Goal: Task Accomplishment & Management: Manage account settings

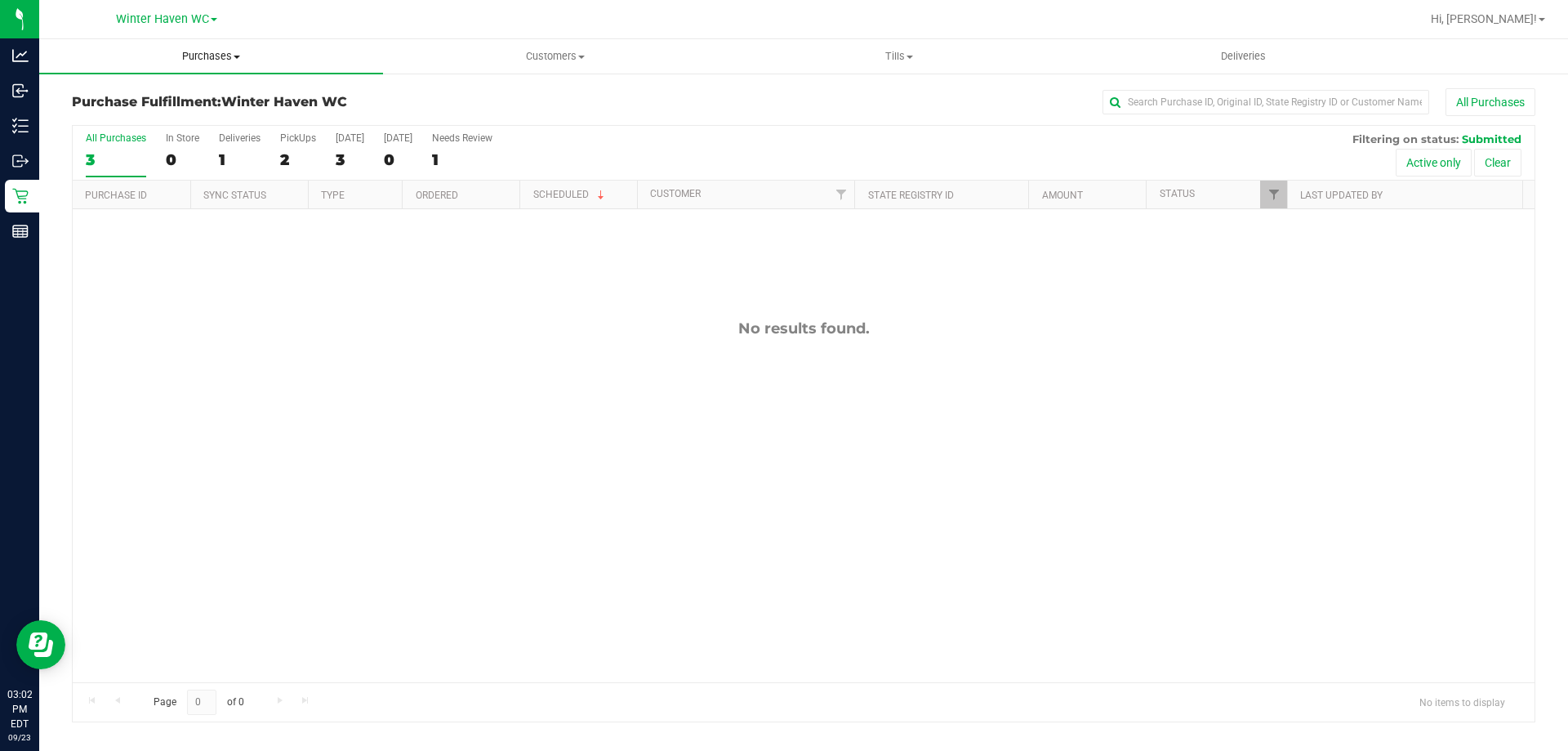
click at [199, 61] on span "Purchases" at bounding box center [211, 56] width 343 height 15
click at [158, 115] on li "Fulfillment" at bounding box center [211, 119] width 343 height 20
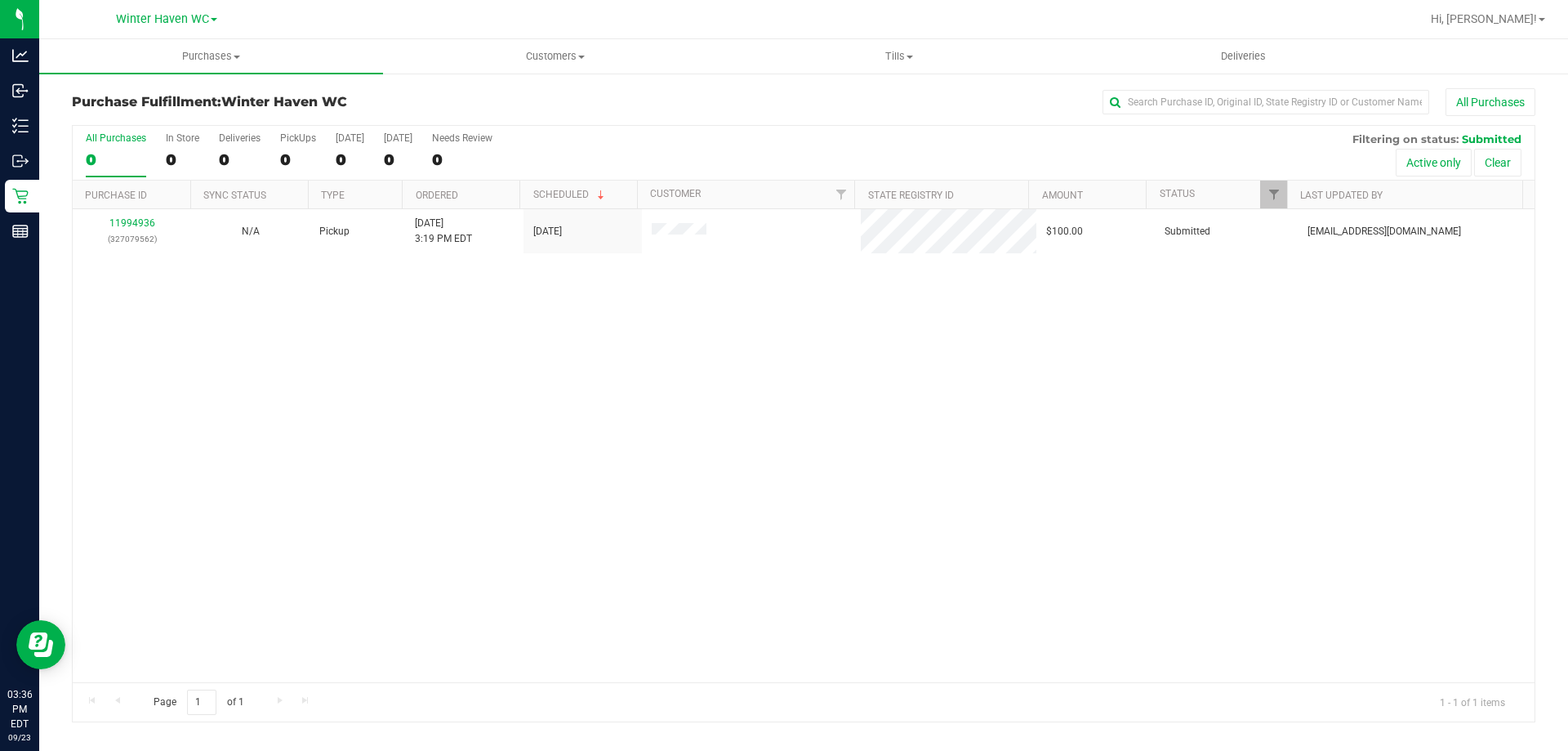
click at [358, 364] on div "11994936 (327079562) N/A Pickup [DATE] 3:19 PM EDT 9/23/2025 $100.00 Submitted …" at bounding box center [804, 446] width 1462 height 473
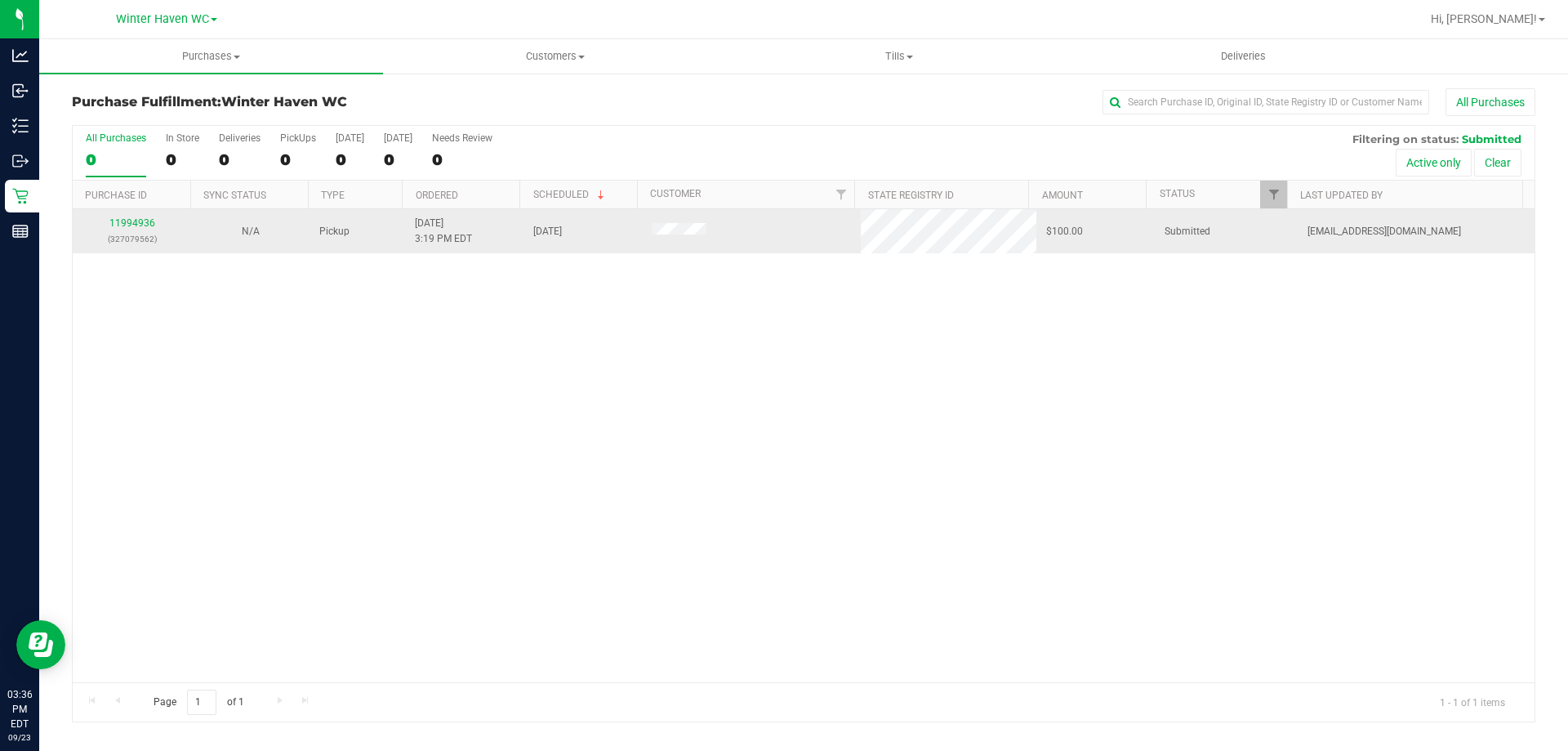
click at [138, 215] on td "11994936 (327079562)" at bounding box center [132, 231] width 119 height 44
click at [141, 227] on link "11994936" at bounding box center [132, 223] width 46 height 12
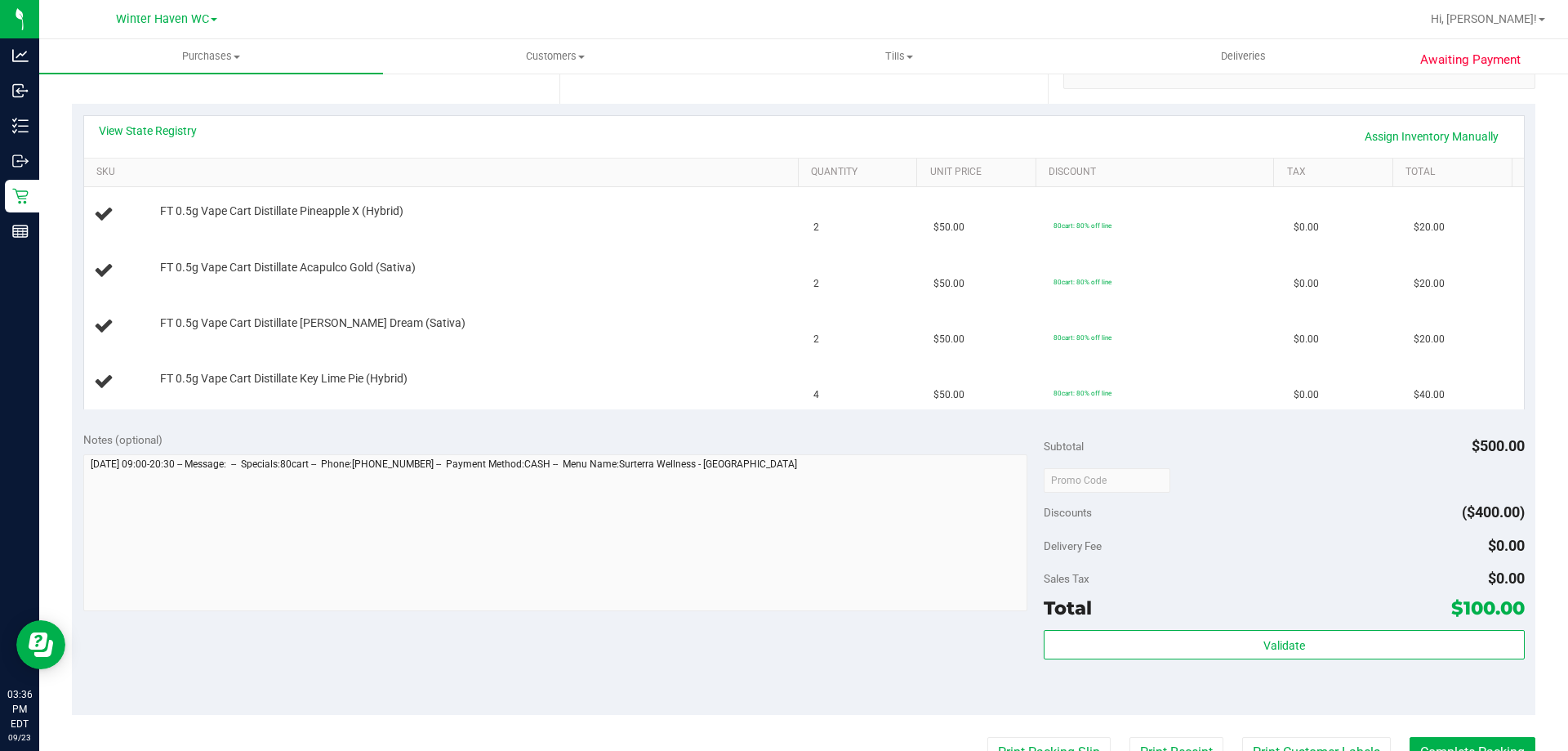
scroll to position [572, 0]
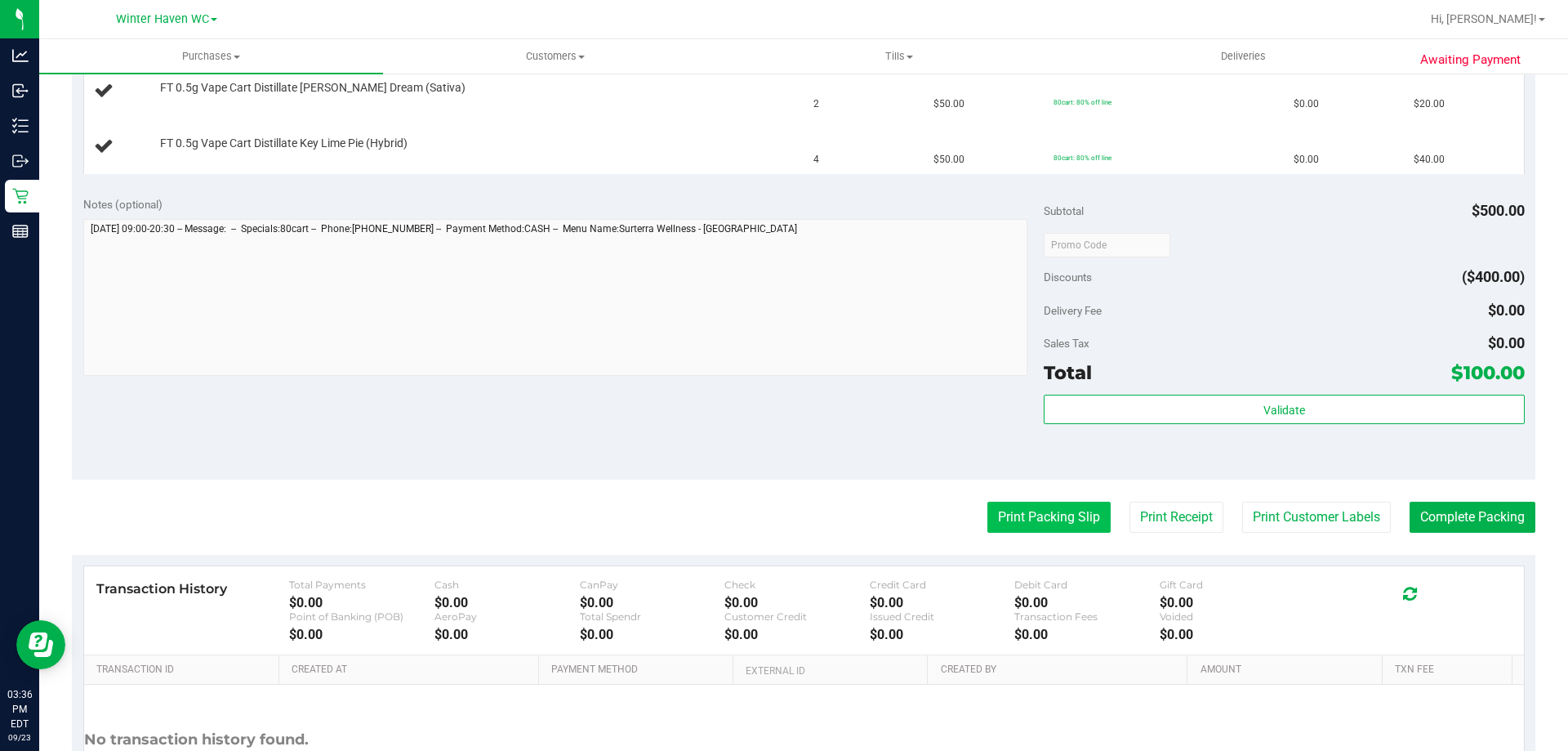
click at [1054, 516] on button "Print Packing Slip" at bounding box center [1049, 516] width 124 height 31
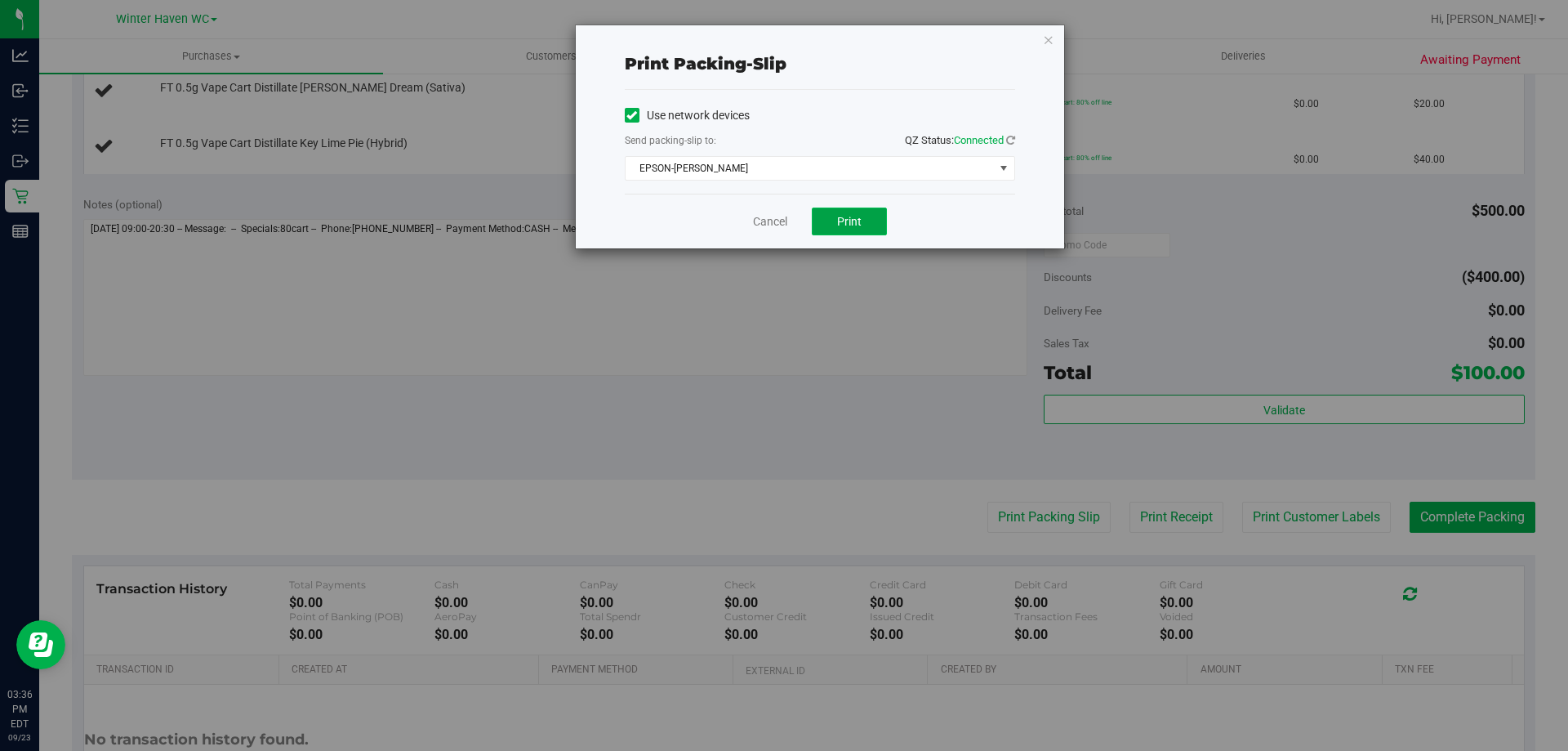
click at [834, 211] on button "Print" at bounding box center [849, 221] width 75 height 27
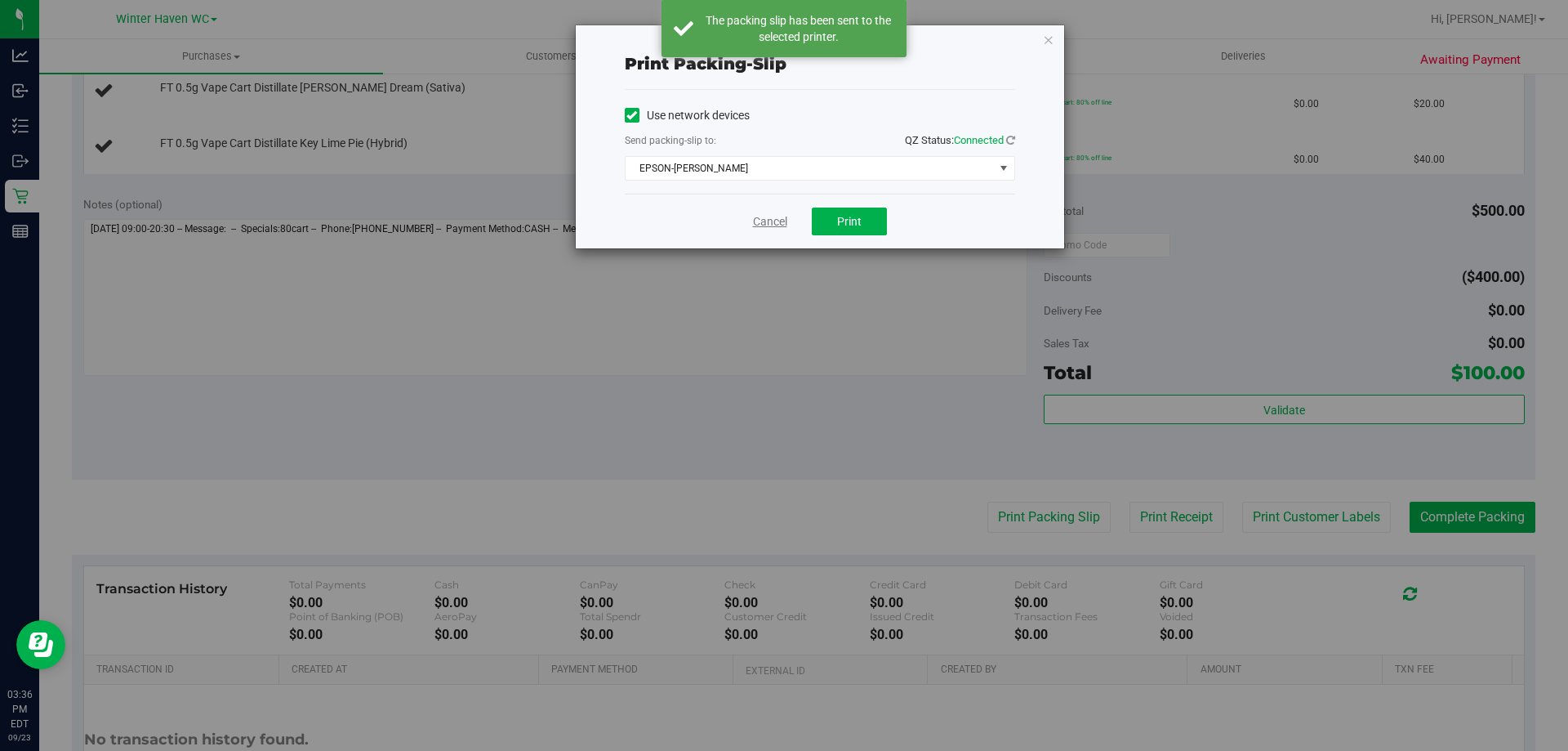
click at [764, 229] on link "Cancel" at bounding box center [769, 222] width 34 height 17
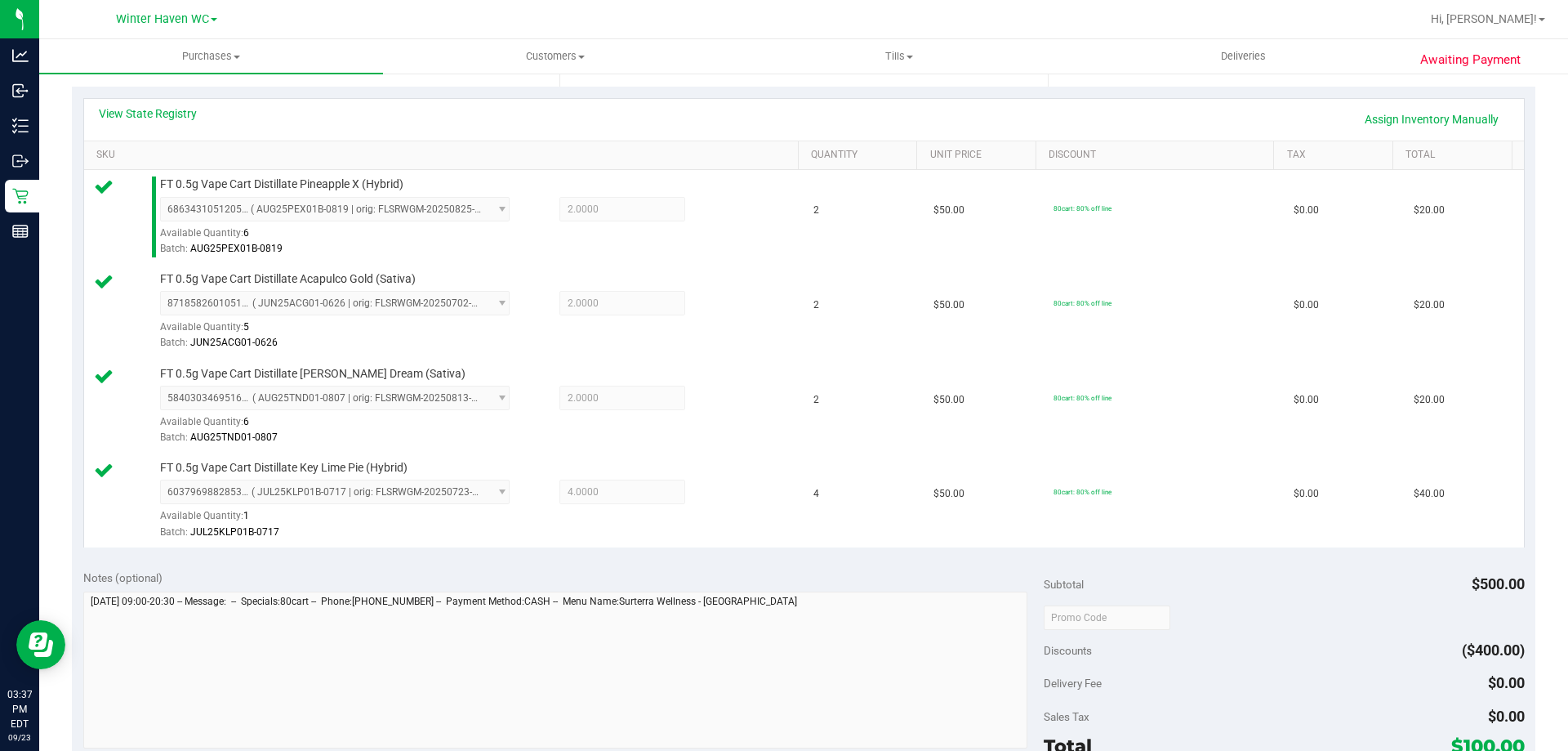
scroll to position [490, 0]
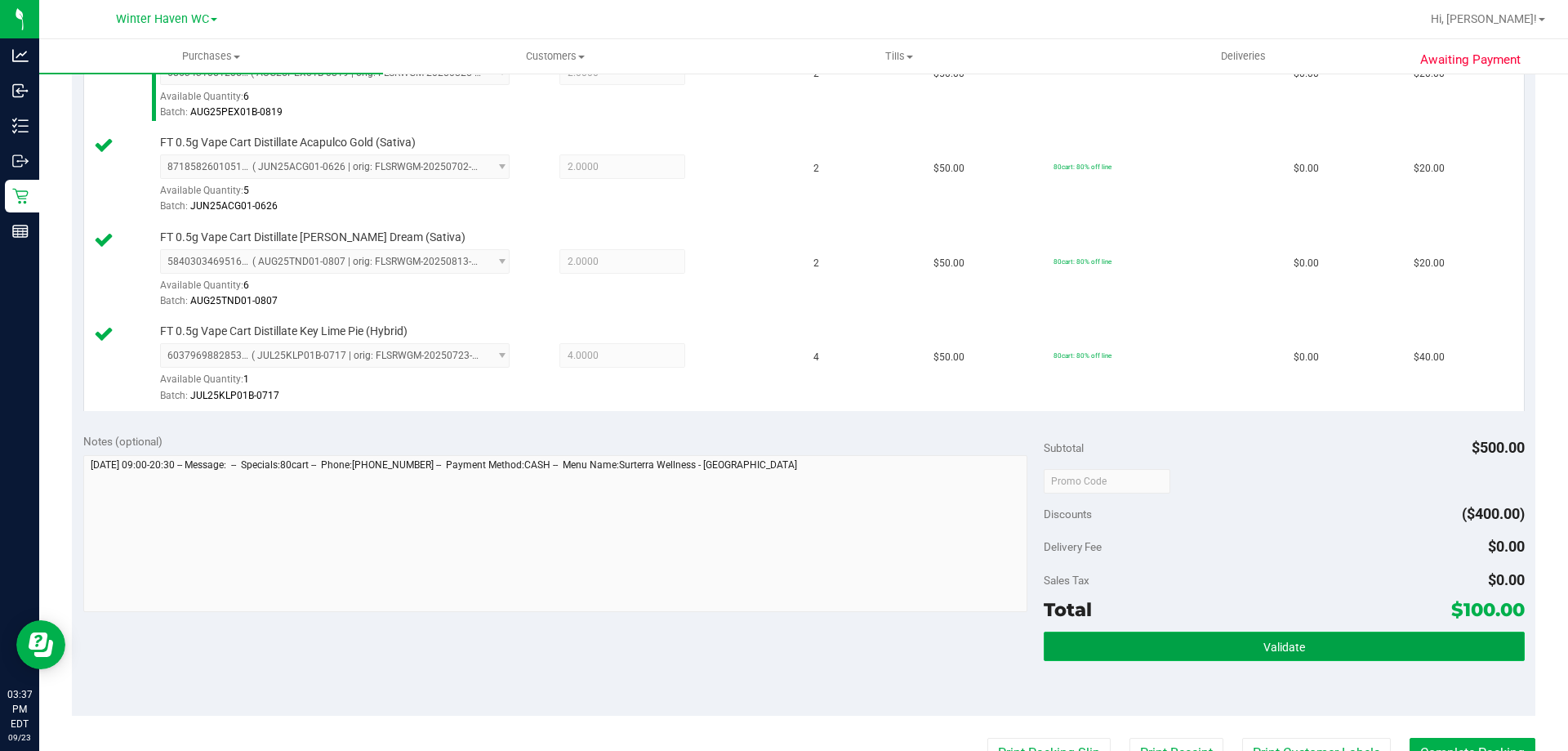
click at [1282, 642] on span "Validate" at bounding box center [1284, 647] width 41 height 13
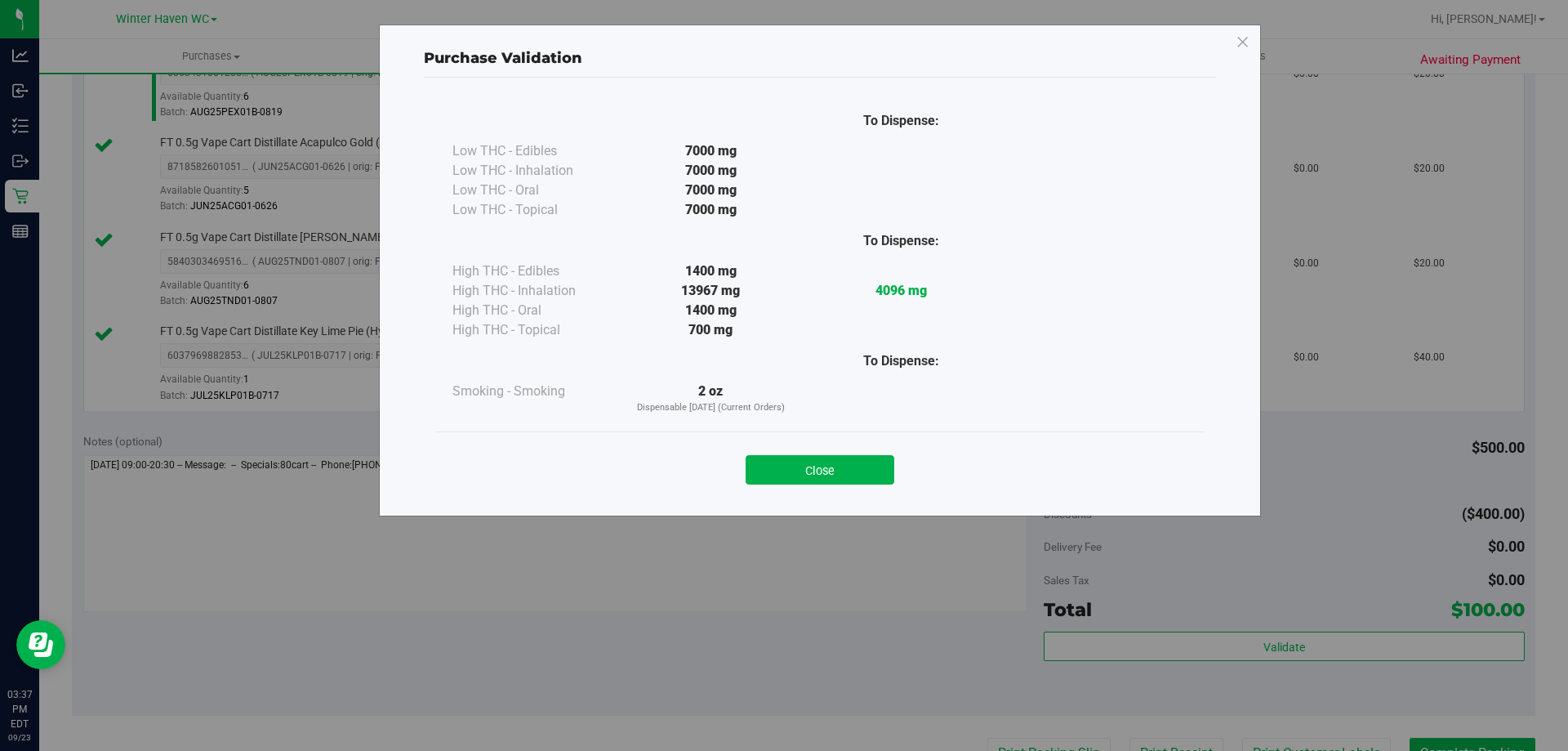
click at [878, 478] on button "Close" at bounding box center [820, 469] width 149 height 29
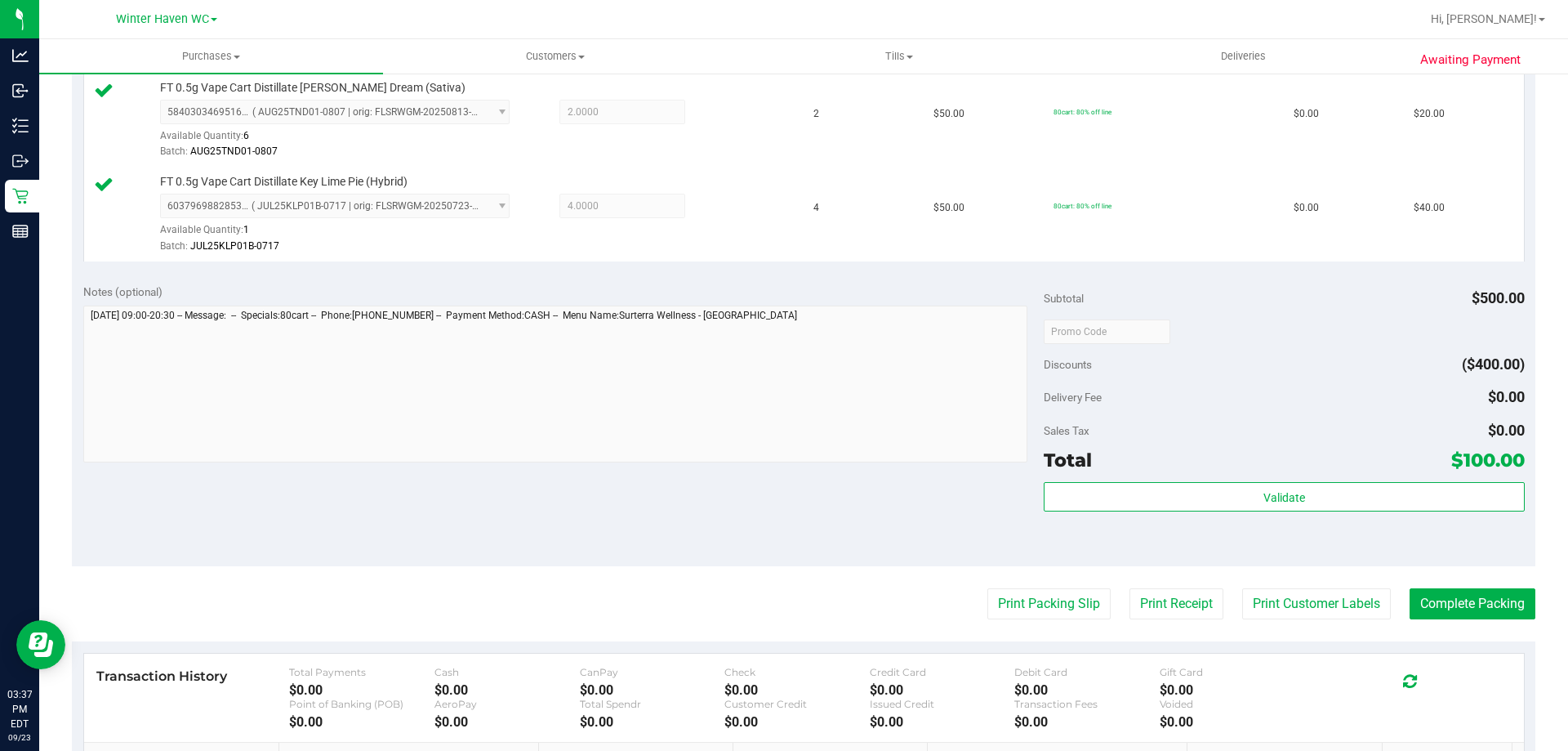
scroll to position [817, 0]
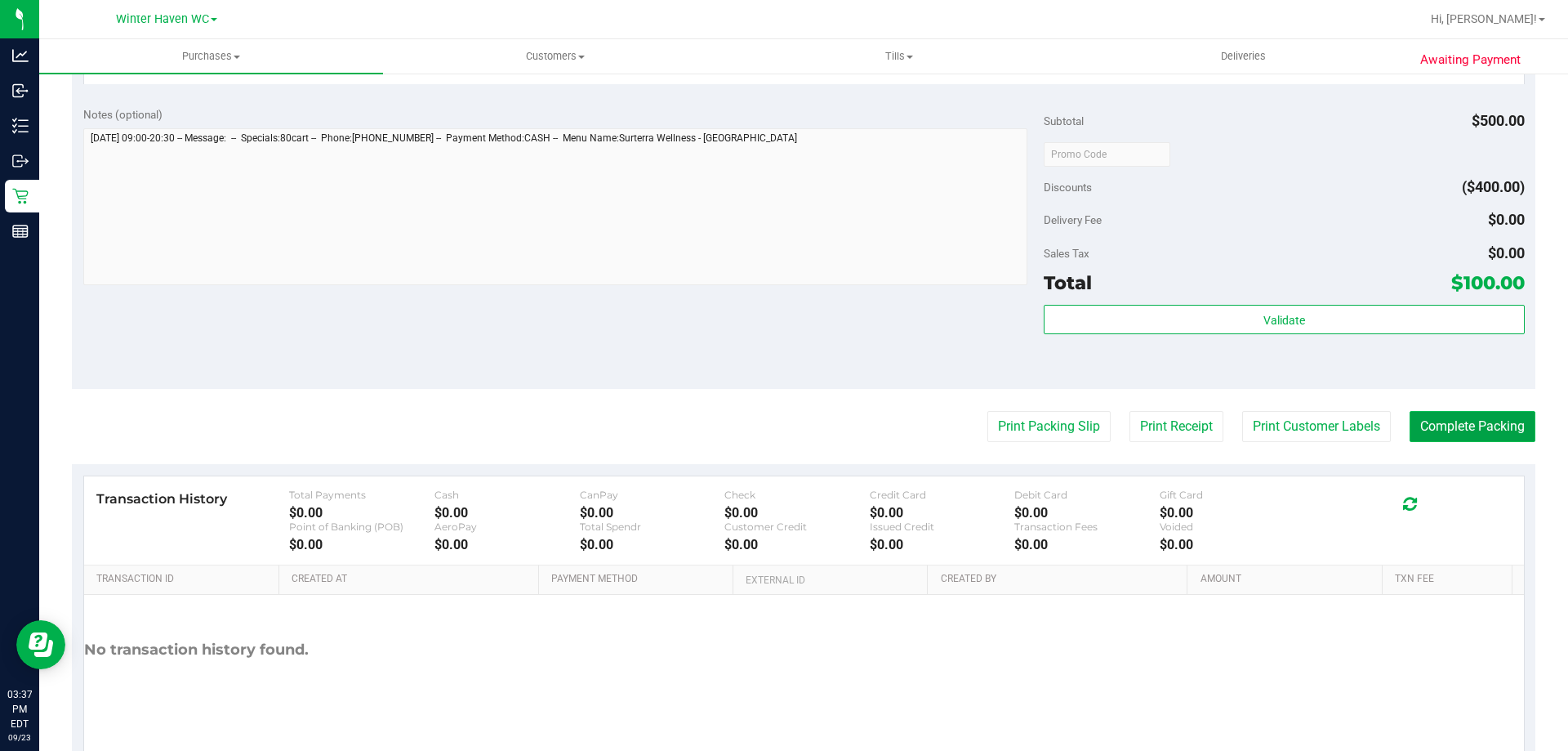
click at [1461, 422] on button "Complete Packing" at bounding box center [1473, 426] width 126 height 31
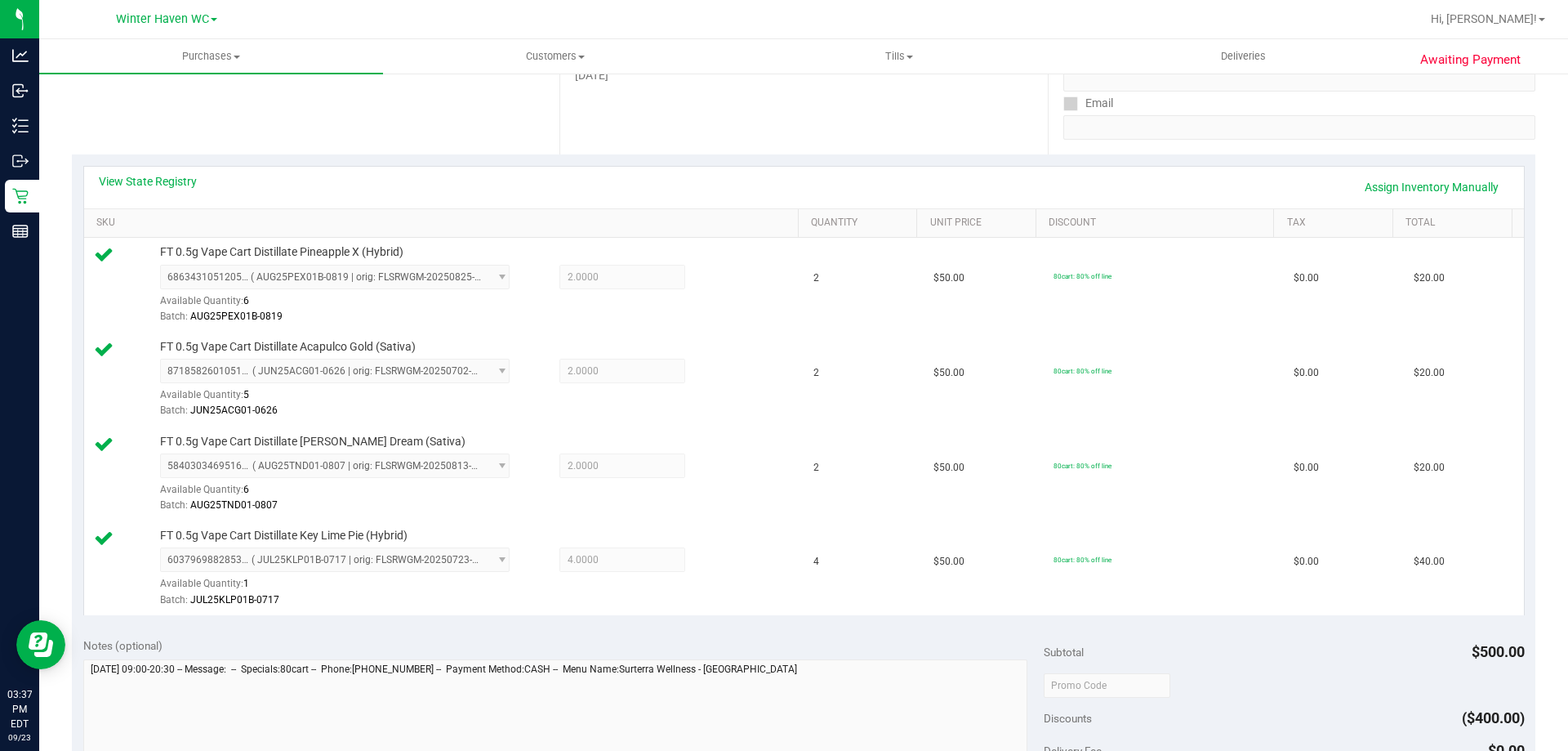
scroll to position [163, 0]
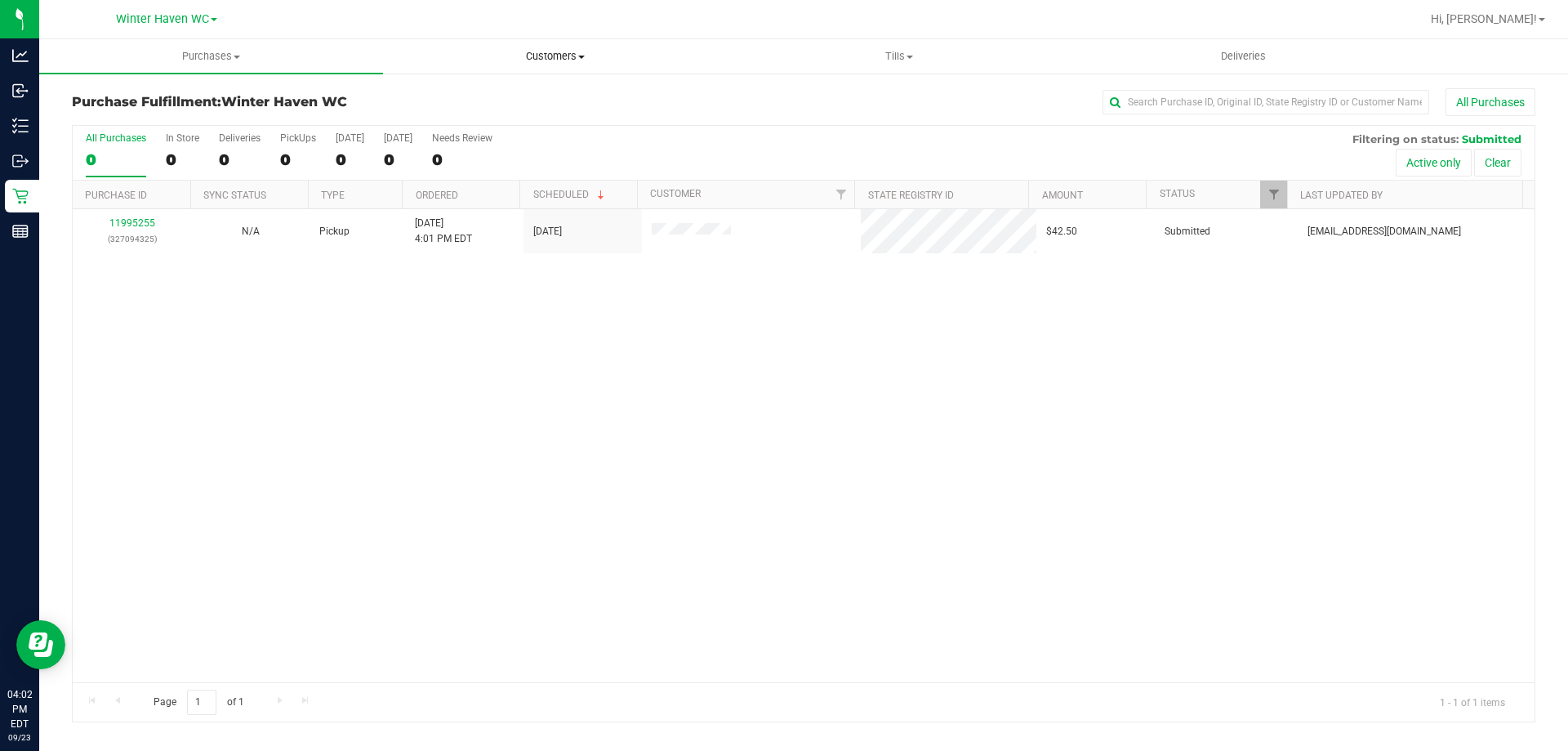
click at [538, 59] on span "Customers" at bounding box center [555, 56] width 342 height 15
click at [470, 115] on span "Add a new customer" at bounding box center [460, 118] width 153 height 14
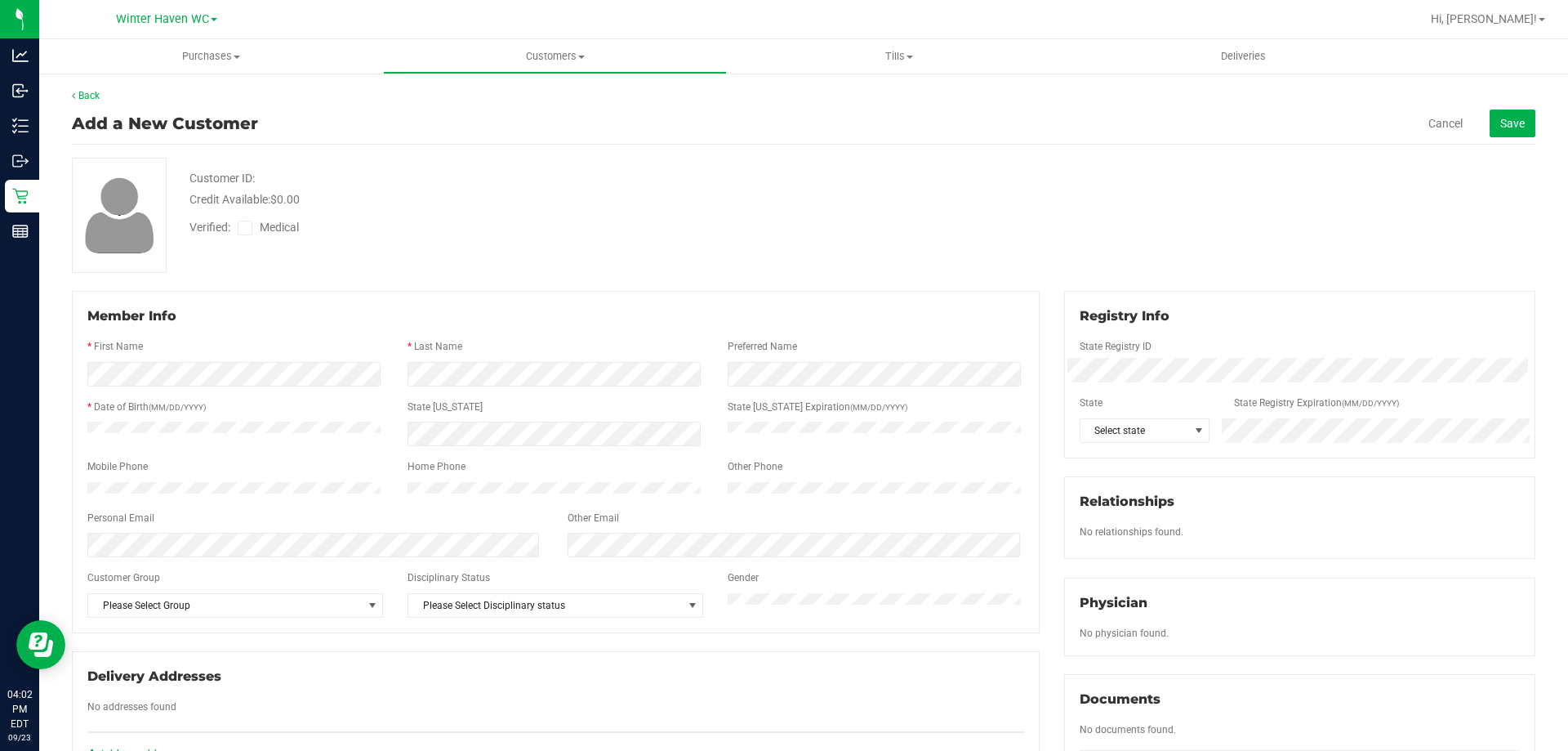
click at [487, 326] on div at bounding box center [555, 333] width 937 height 13
click at [627, 219] on div "Verified: Medical" at bounding box center [549, 226] width 744 height 36
click at [227, 404] on div "* Date of Birth (MM/DD/YYYY)" at bounding box center [236, 408] width 320 height 19
click at [242, 228] on icon at bounding box center [245, 228] width 11 height 0
click at [0, 0] on input "Medical" at bounding box center [0, 0] width 0 height 0
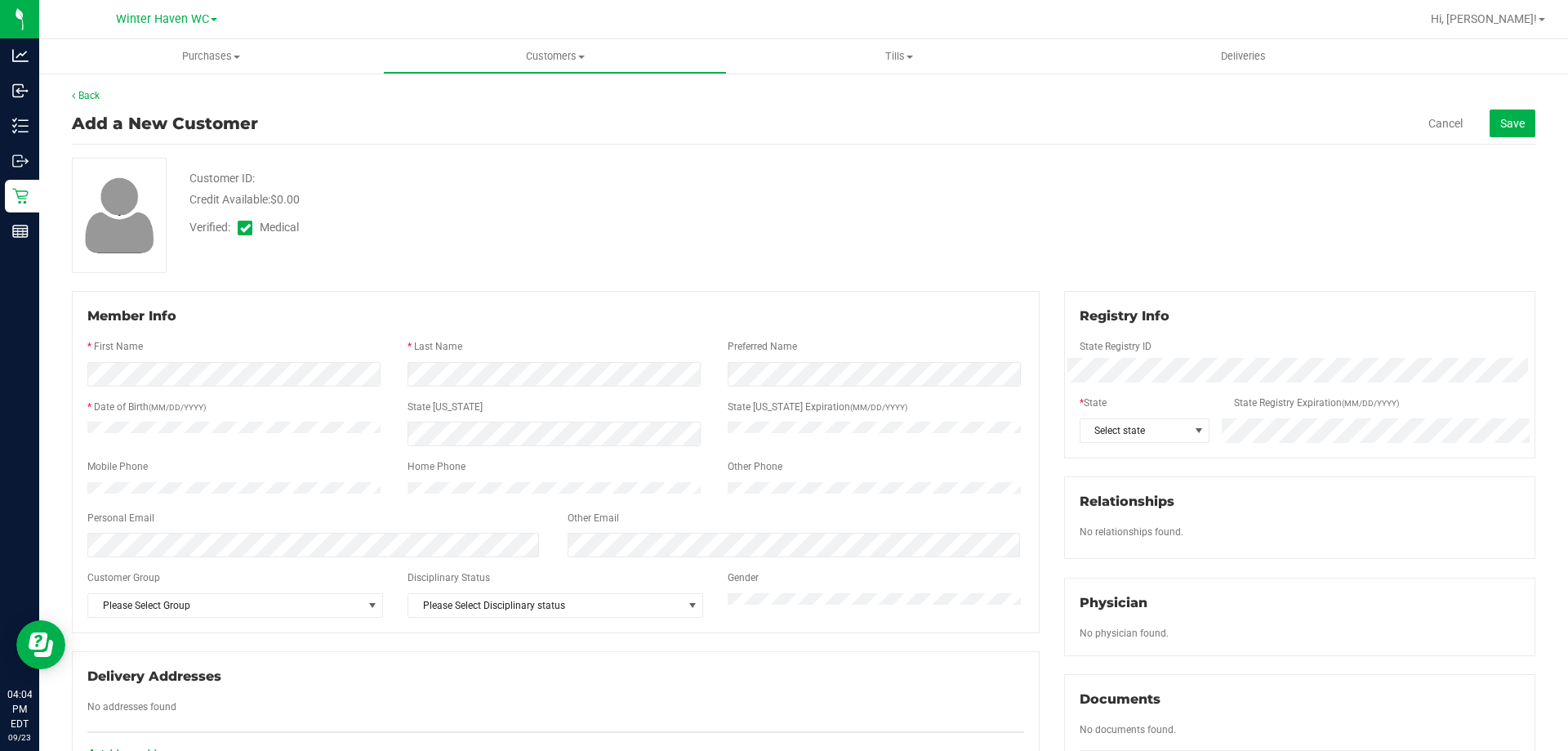
click at [372, 212] on div "Verified: Medical" at bounding box center [549, 226] width 744 height 36
click at [1118, 427] on span "Select state" at bounding box center [1134, 431] width 109 height 23
click at [1286, 188] on div "Customer ID: Credit Available: $0.00 Verified: Medical" at bounding box center [803, 215] width 1488 height 115
click at [1500, 124] on span "Save" at bounding box center [1512, 124] width 25 height 13
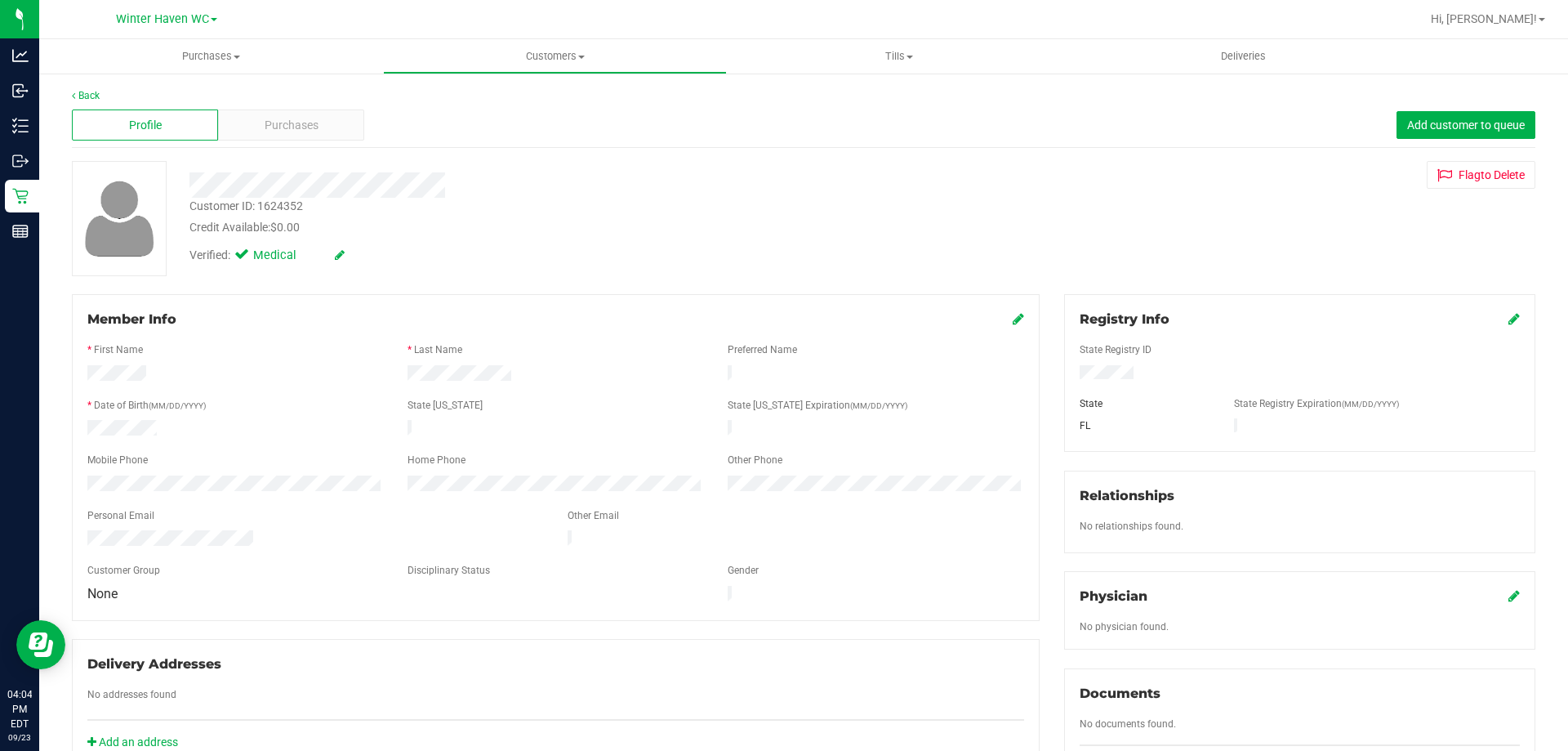
click at [672, 241] on div "Verified: Medical" at bounding box center [549, 253] width 744 height 36
click at [1407, 119] on span "Add customer to queue" at bounding box center [1466, 125] width 118 height 13
click at [186, 56] on span "Purchases" at bounding box center [211, 56] width 343 height 15
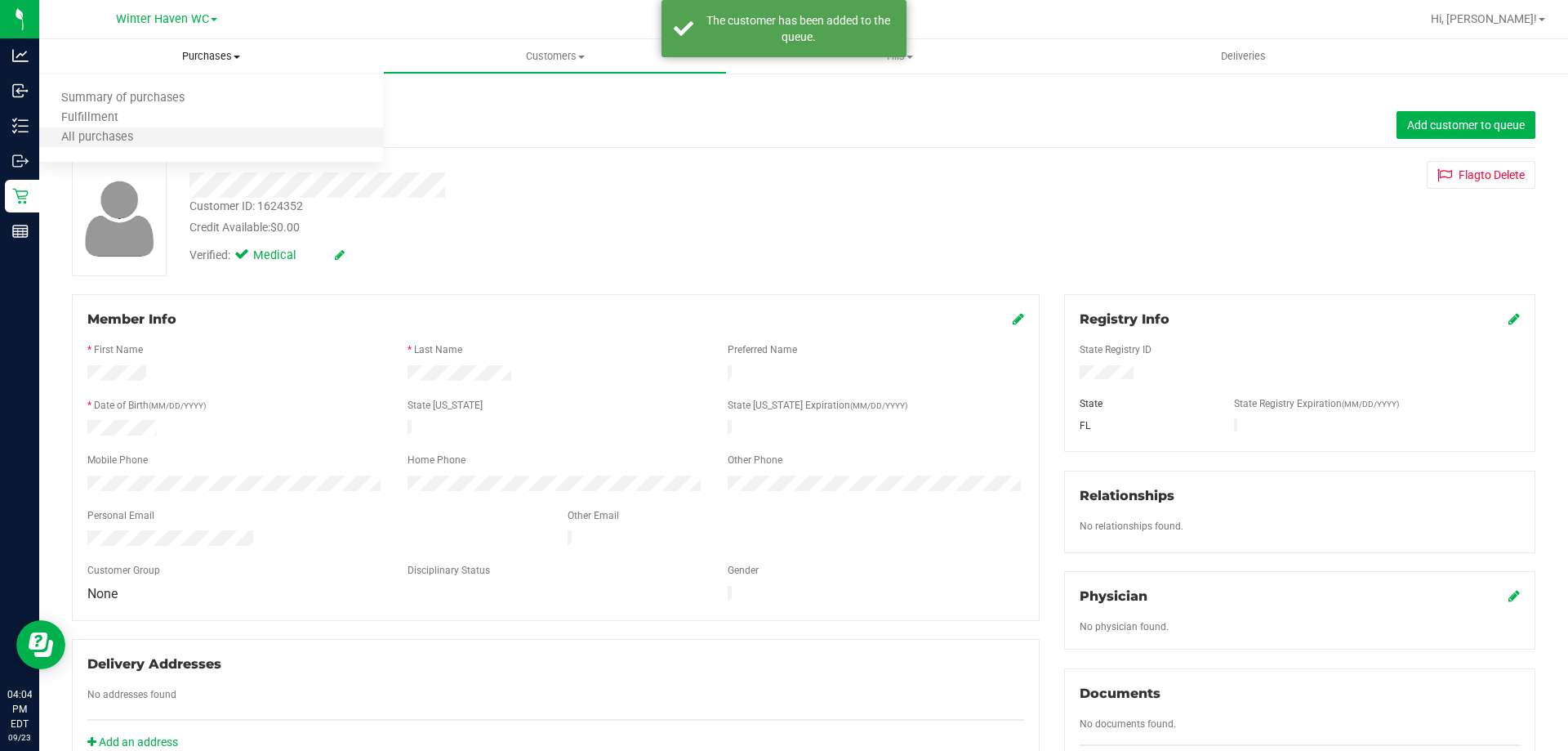
click at [130, 129] on li "All purchases" at bounding box center [211, 139] width 343 height 20
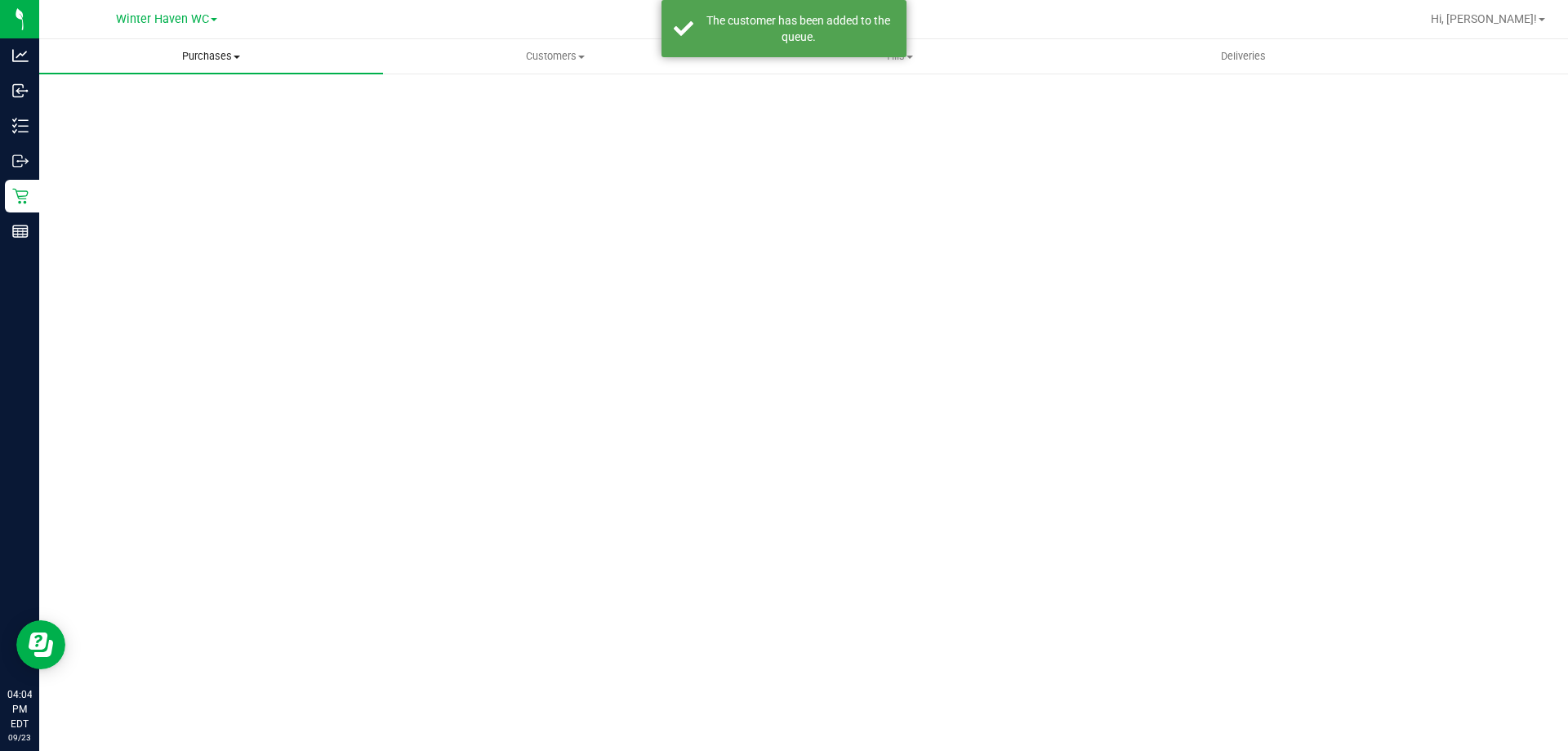
click at [196, 47] on uib-tab-heading "Purchases Summary of purchases Fulfillment All purchases" at bounding box center [211, 56] width 343 height 34
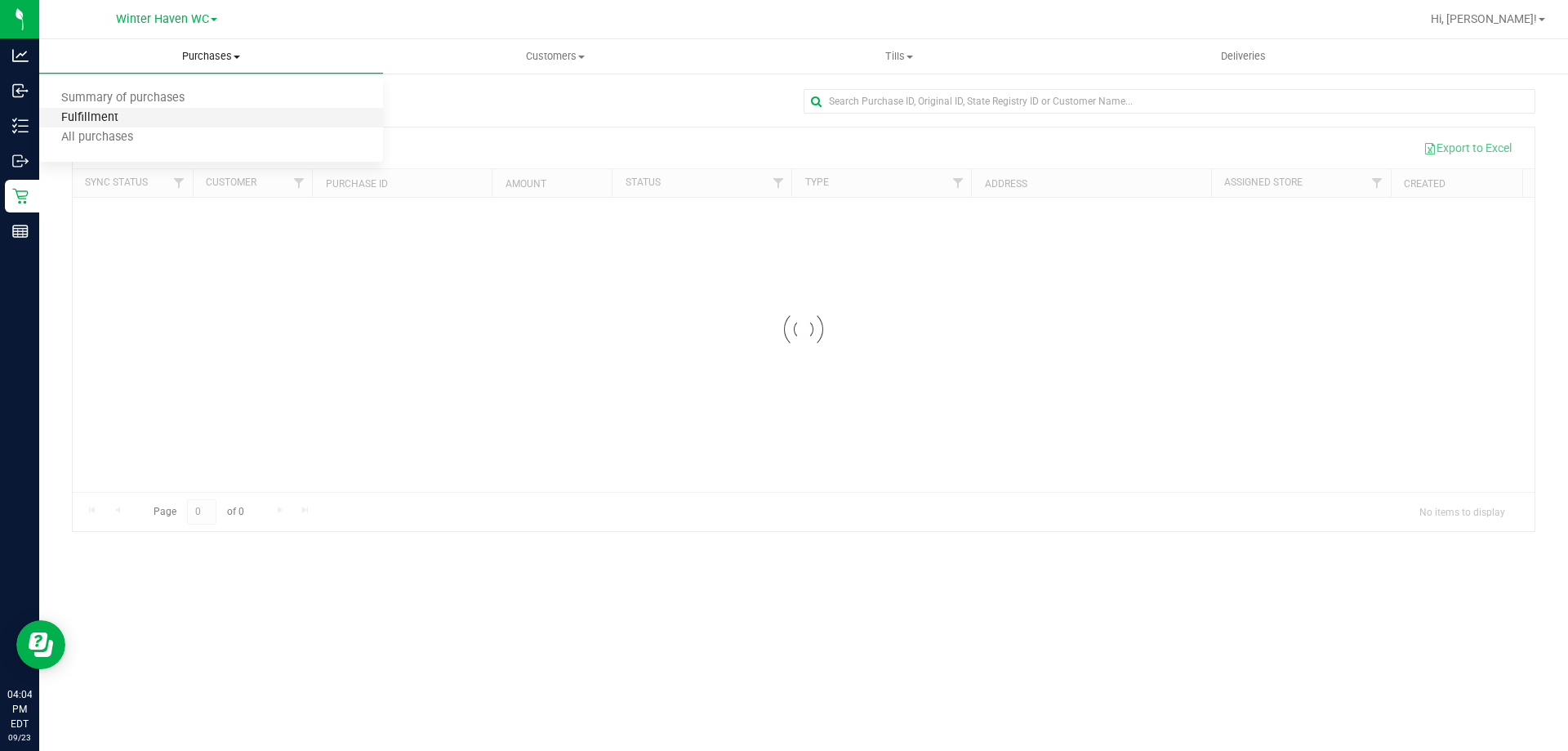
click at [129, 111] on span "Fulfillment" at bounding box center [90, 118] width 101 height 14
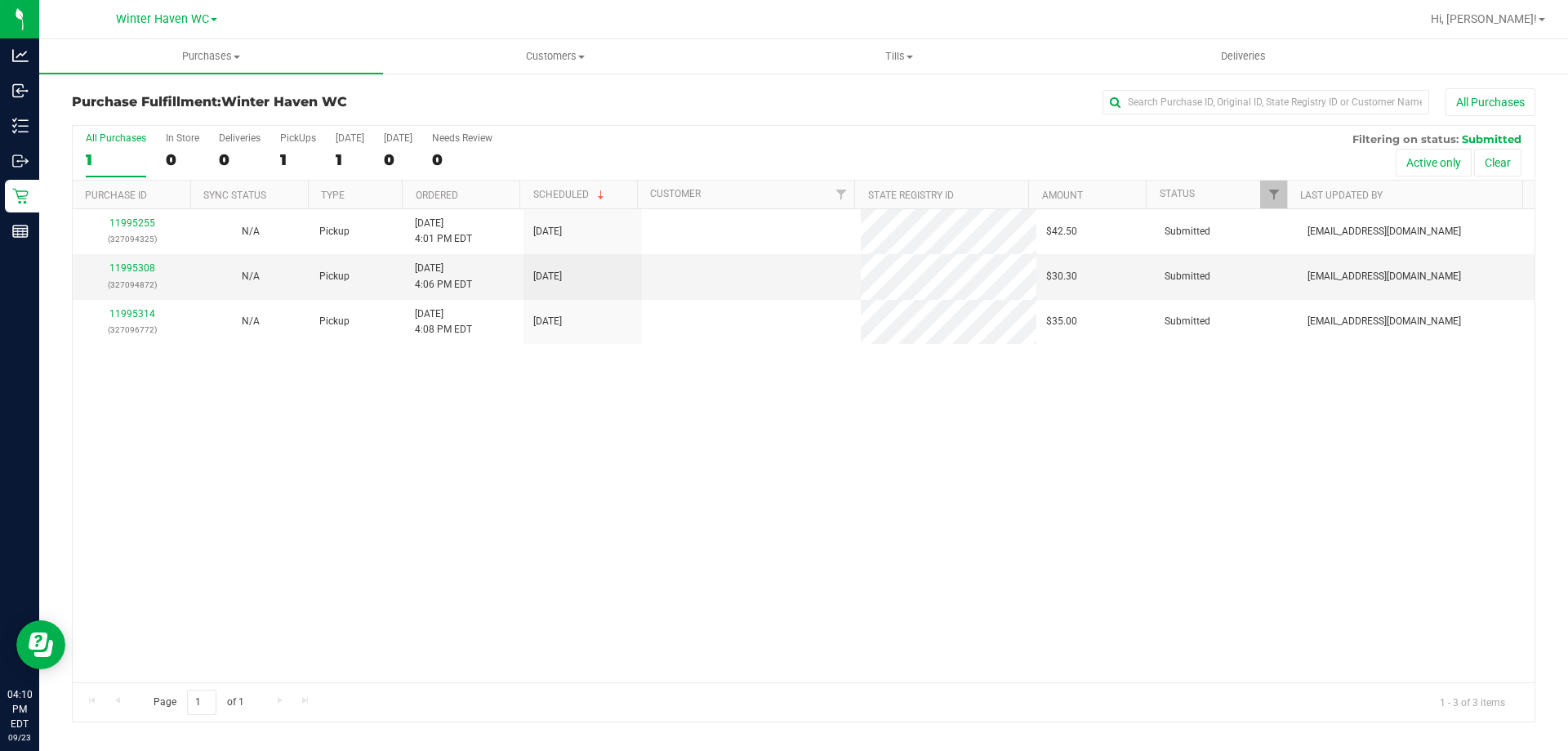
click at [295, 477] on div "11995255 (327094325) N/A Pickup 9/23/2025 4:01 PM EDT 9/23/2025 $42.50 Submitte…" at bounding box center [804, 446] width 1462 height 473
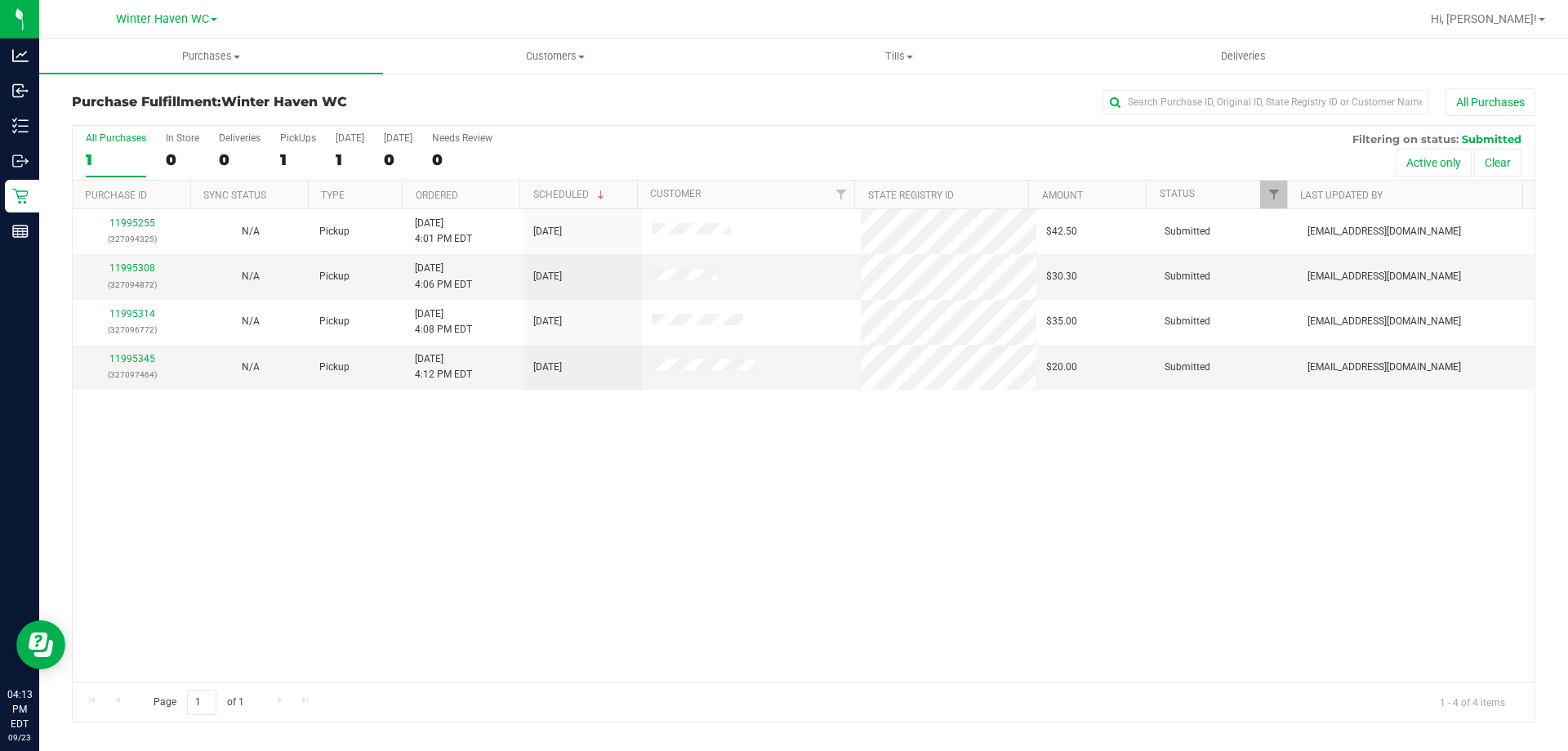
click at [307, 534] on div "11995255 (327094325) N/A Pickup 9/23/2025 4:01 PM EDT 9/23/2025 $42.50 Submitte…" at bounding box center [804, 446] width 1462 height 473
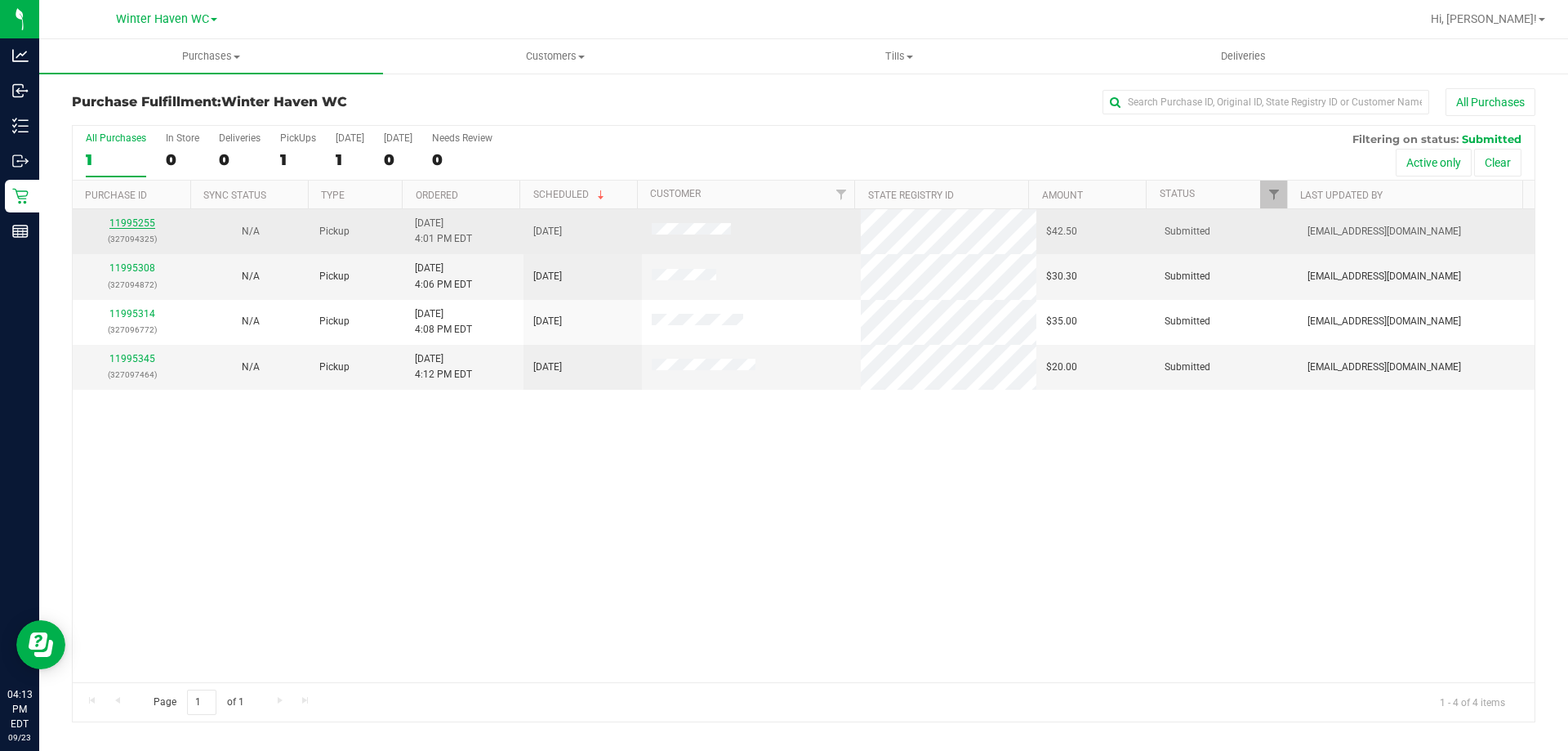
click at [114, 224] on link "11995255" at bounding box center [132, 223] width 46 height 12
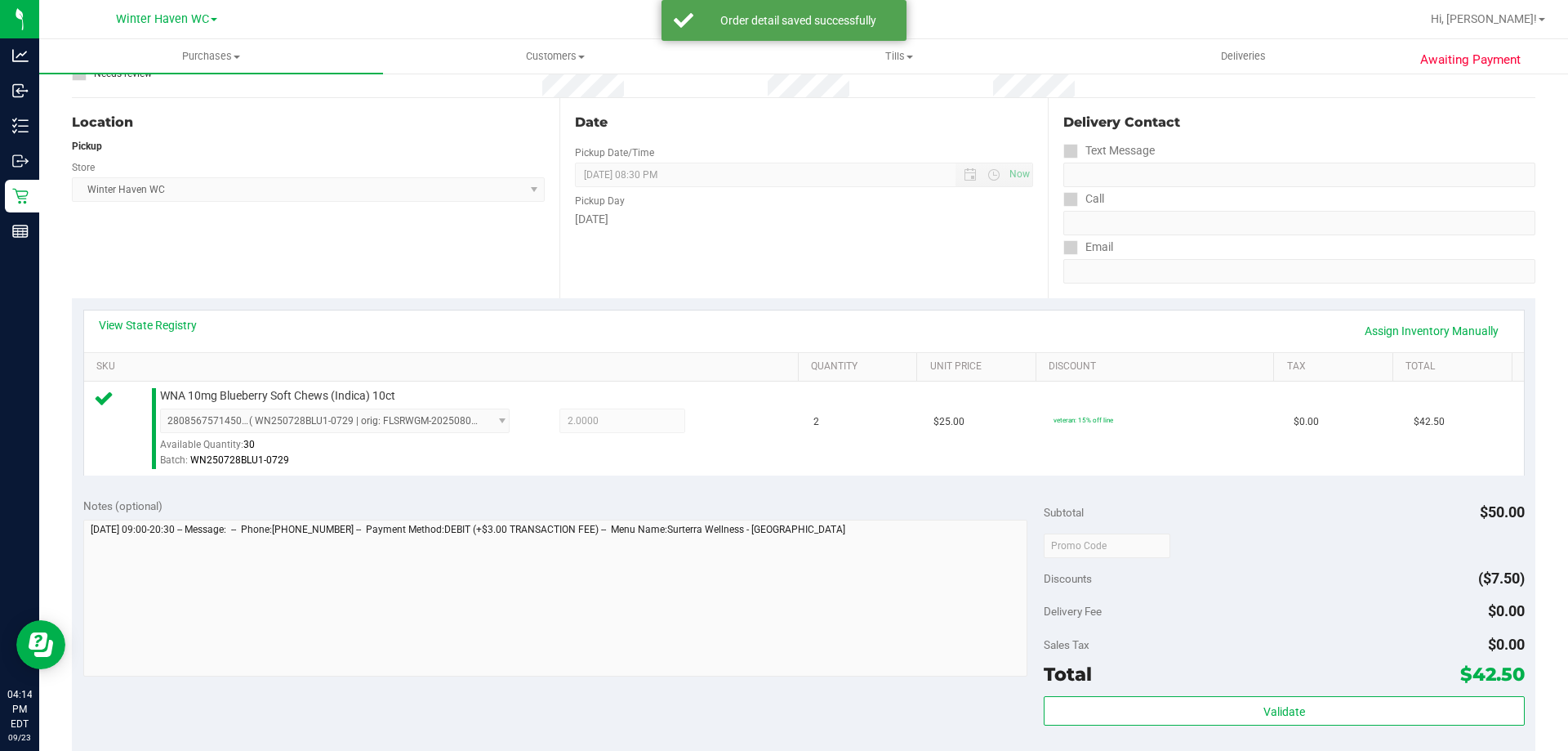
scroll to position [327, 0]
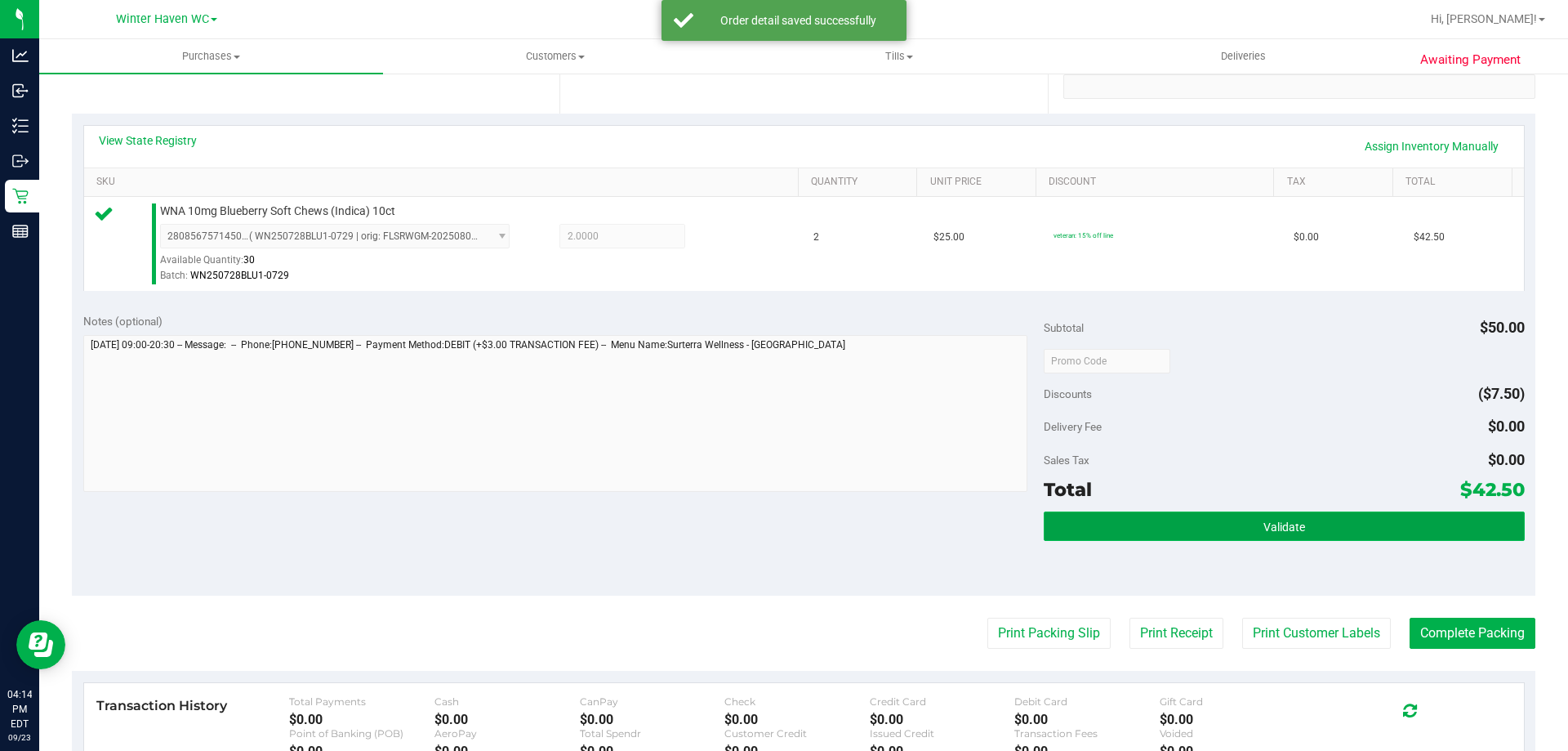
click at [1385, 524] on button "Validate" at bounding box center [1283, 525] width 480 height 29
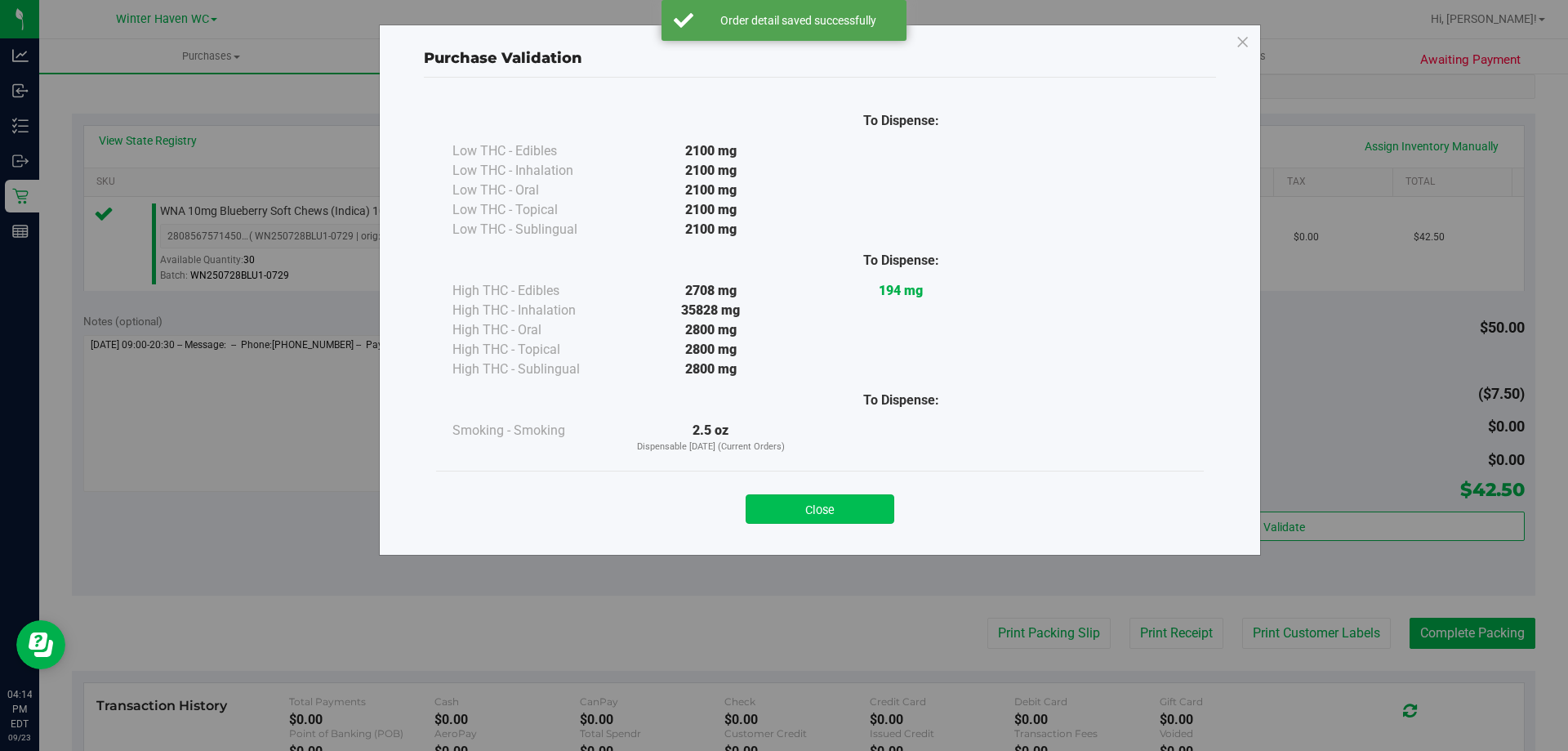
click at [859, 499] on button "Close" at bounding box center [820, 508] width 149 height 29
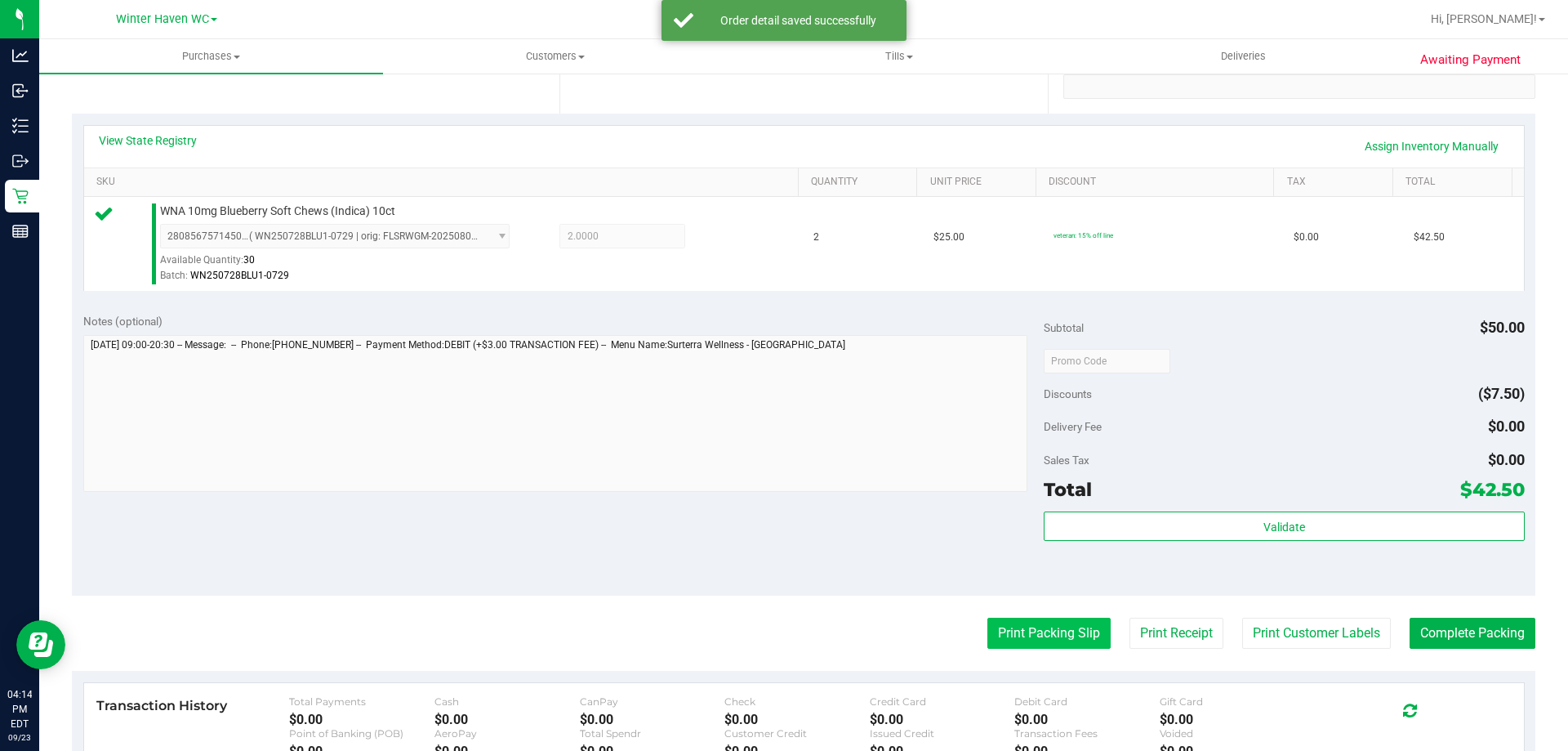
drag, startPoint x: 902, startPoint y: 574, endPoint x: 994, endPoint y: 627, distance: 106.2
click at [906, 580] on div "Notes (optional) Subtotal $50.00 Discounts ($7.50) Delivery Fee $0.00 Sales Tax…" at bounding box center [804, 448] width 1463 height 294
click at [1000, 627] on button "Print Packing Slip" at bounding box center [1049, 632] width 124 height 31
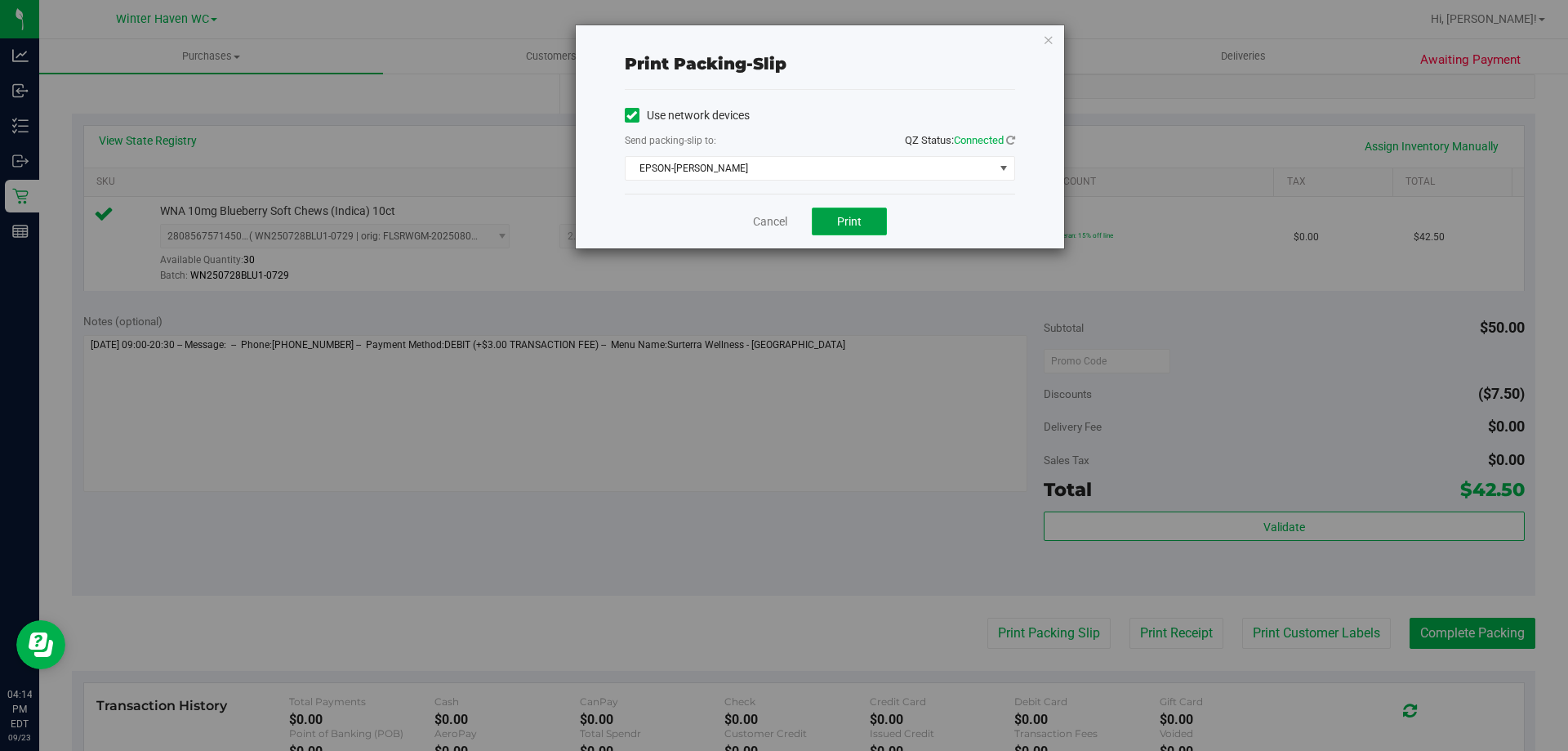
click at [838, 226] on span "Print" at bounding box center [850, 222] width 25 height 13
click at [781, 227] on link "Cancel" at bounding box center [769, 222] width 34 height 17
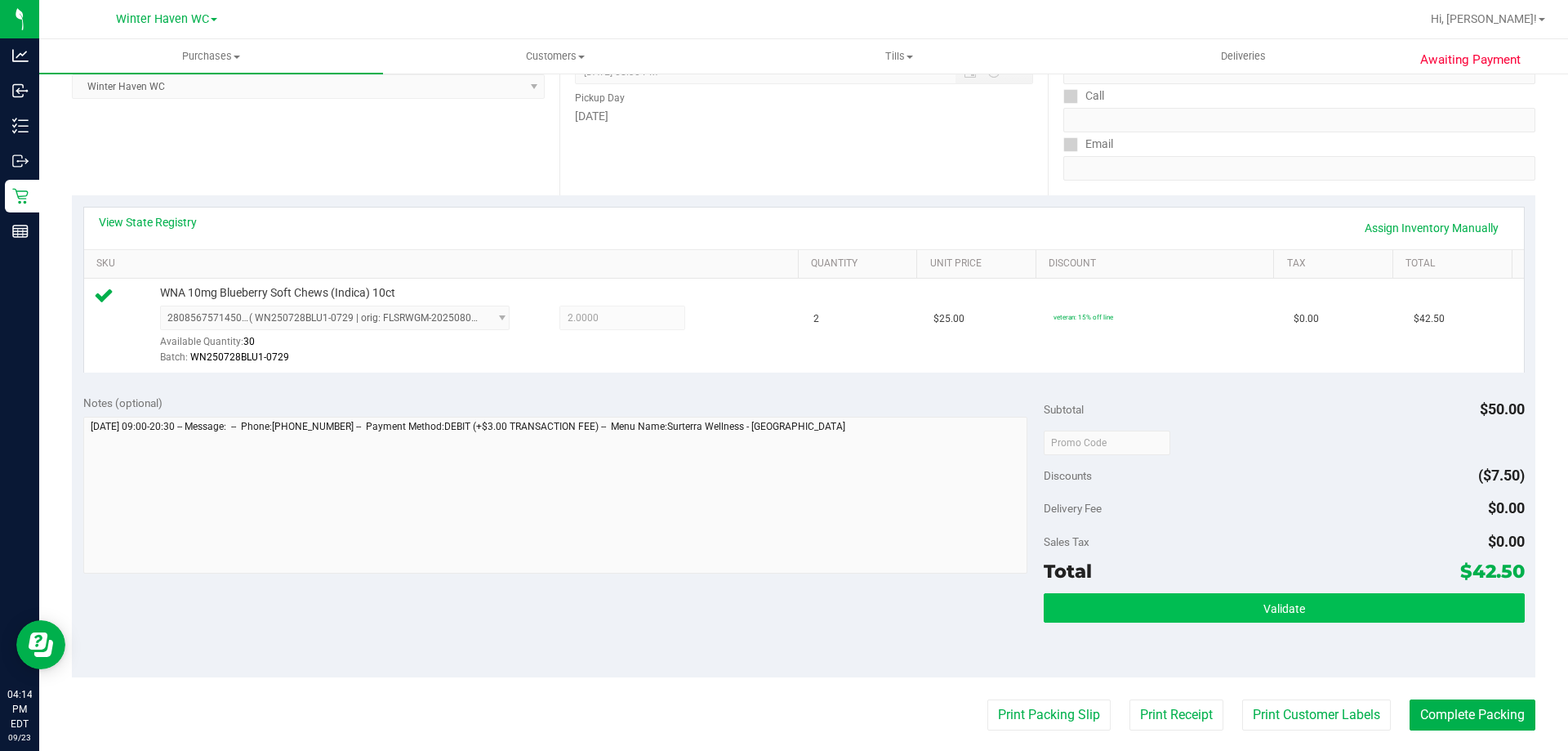
scroll to position [408, 0]
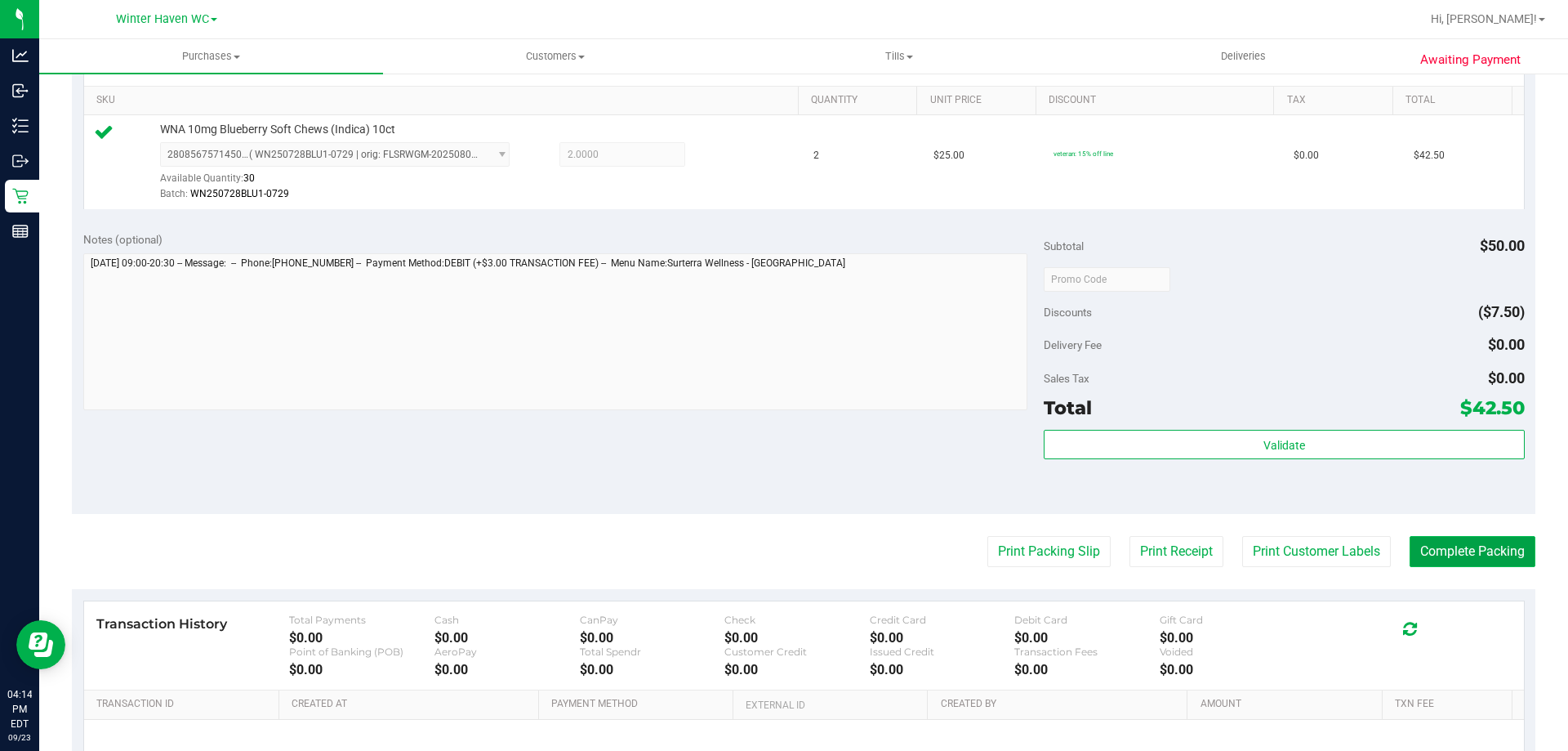
click at [1414, 557] on button "Complete Packing" at bounding box center [1473, 551] width 126 height 31
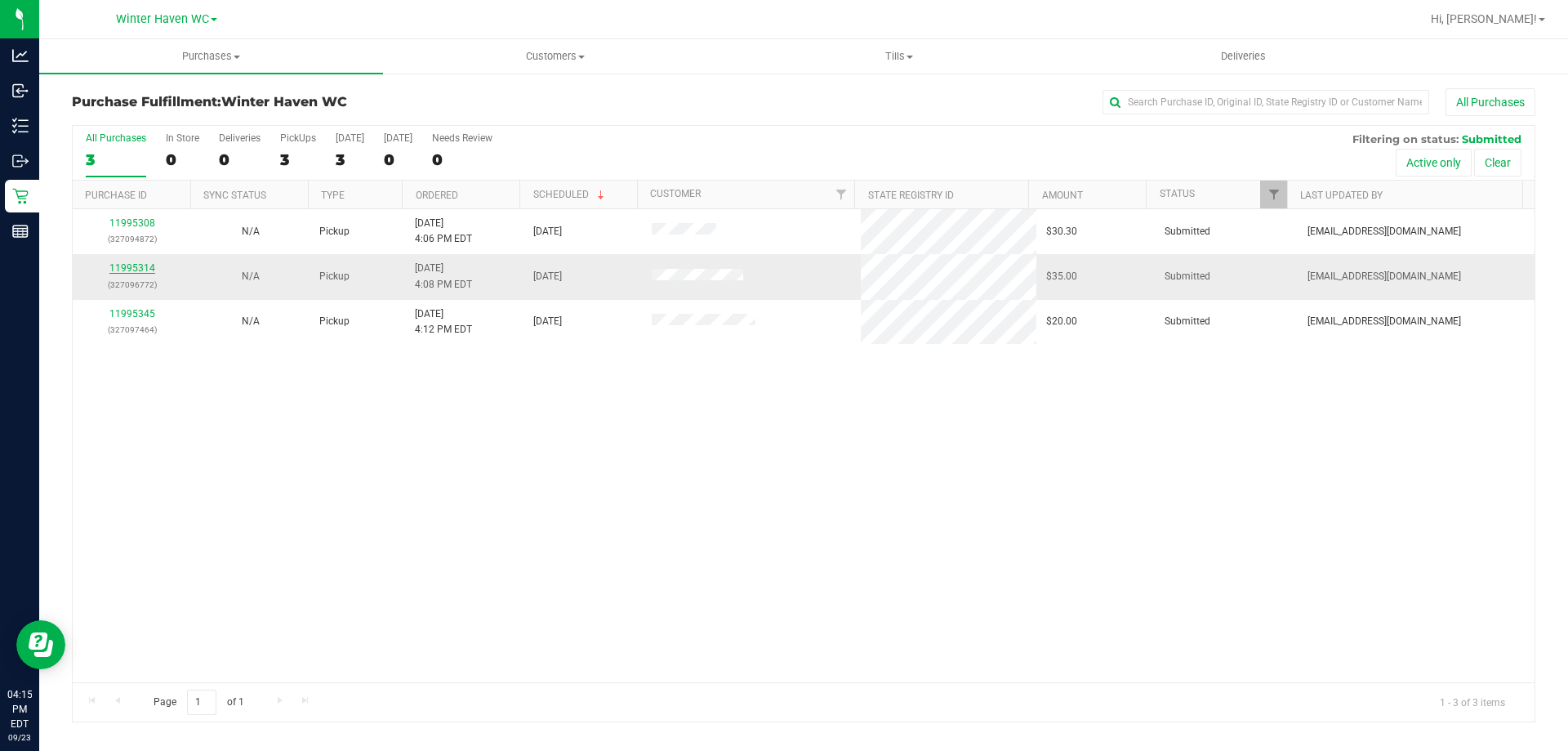
click at [143, 266] on link "11995314" at bounding box center [132, 268] width 46 height 12
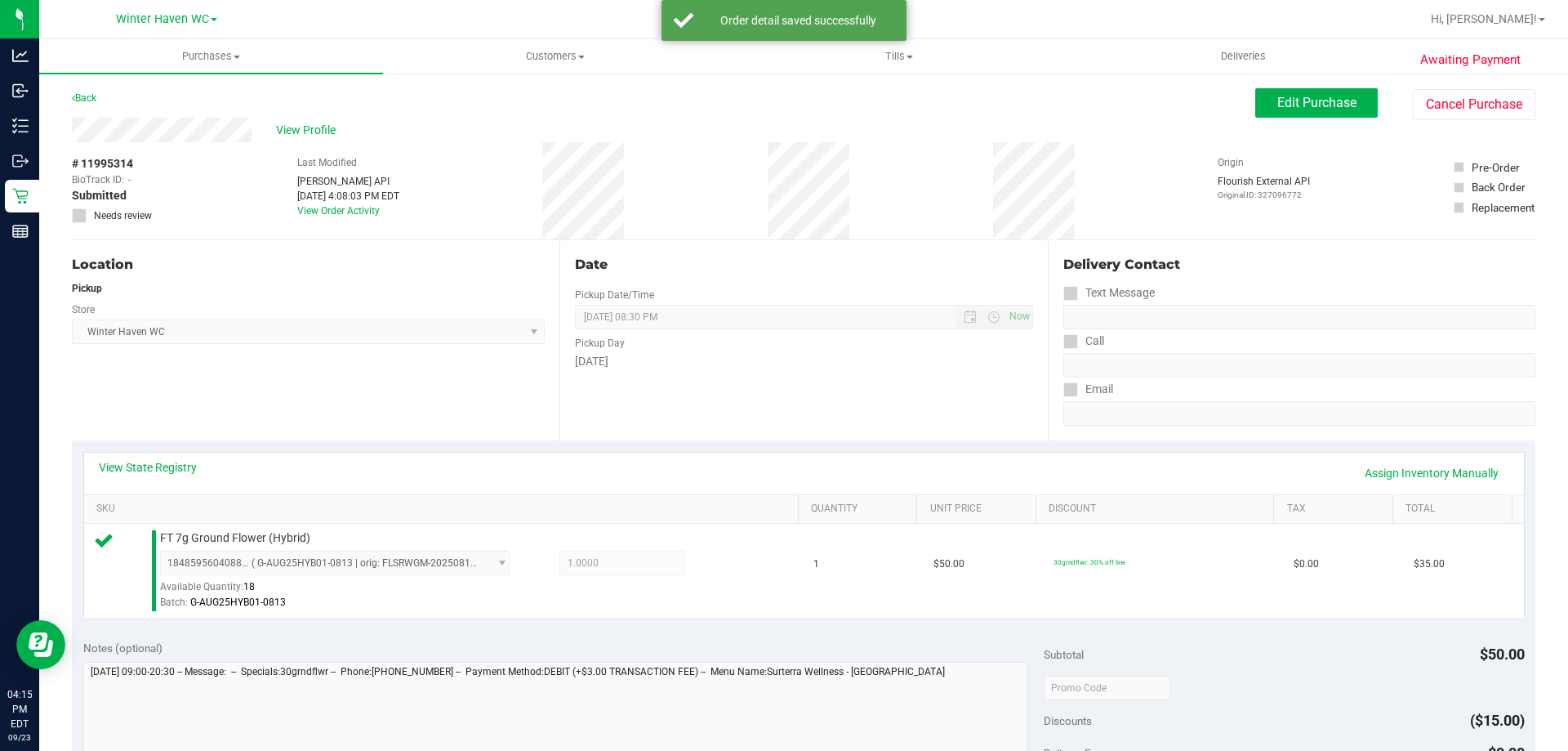
scroll to position [81, 0]
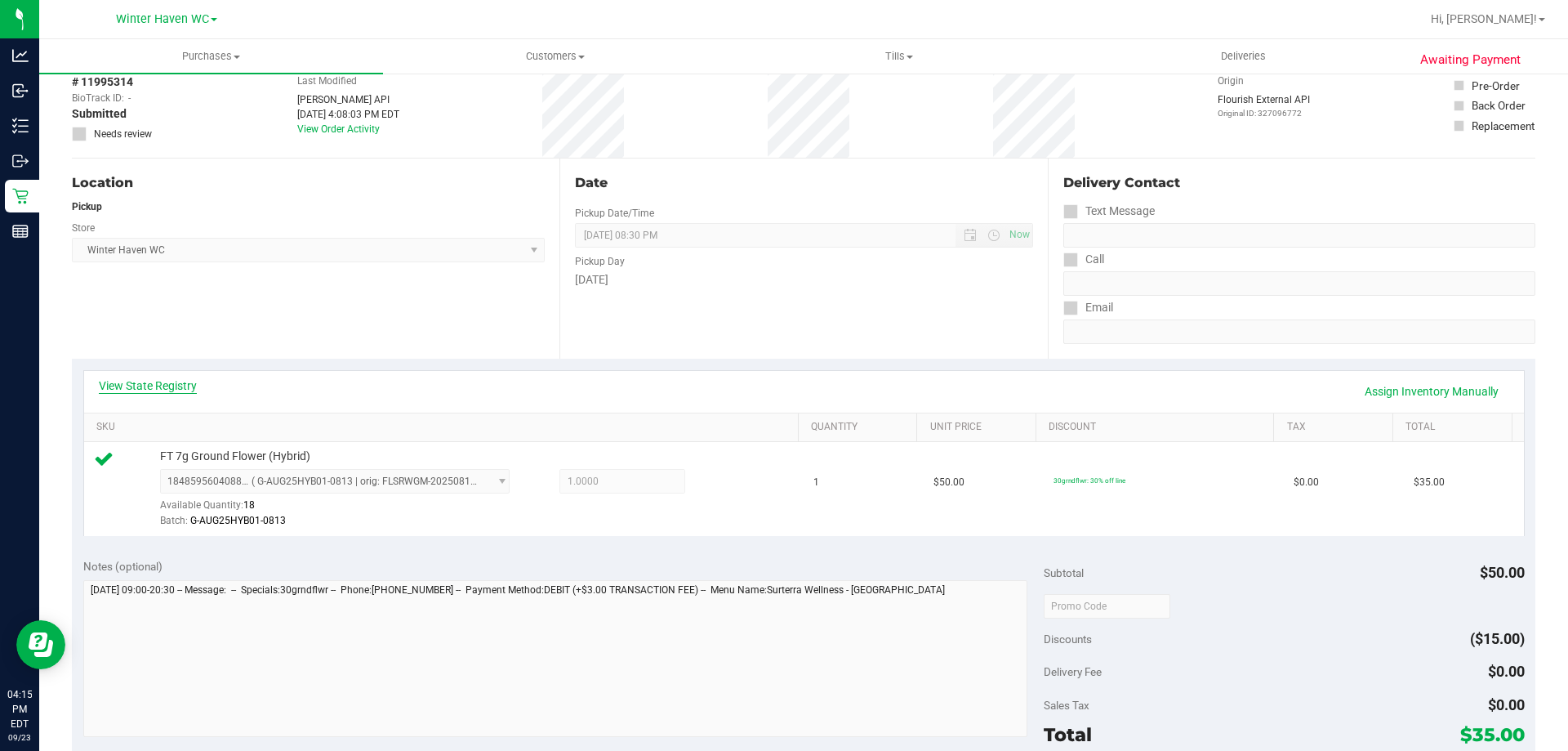
click at [194, 386] on link "View State Registry" at bounding box center [148, 386] width 98 height 17
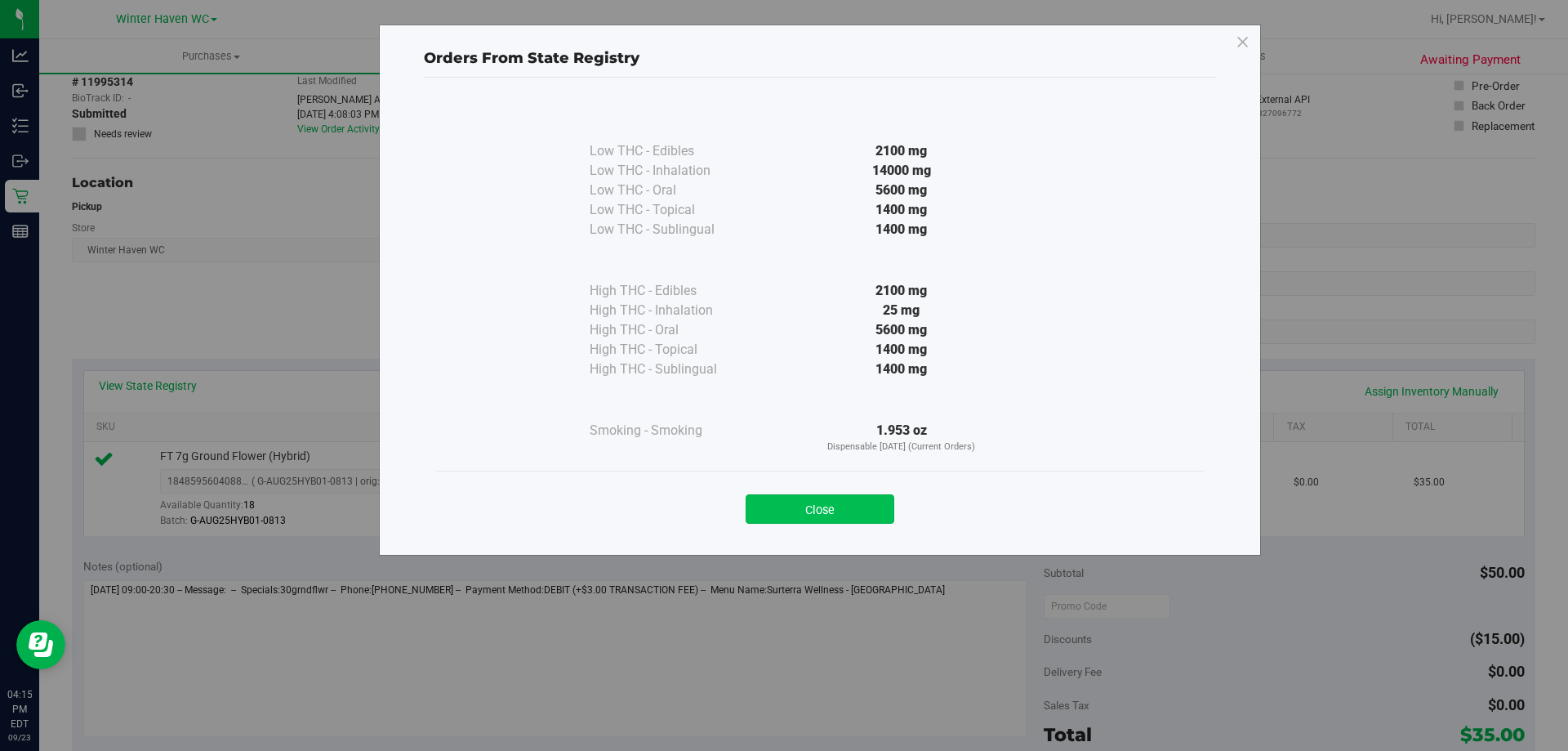
click at [777, 495] on div "Close" at bounding box center [820, 504] width 743 height 41
click at [777, 502] on button "Close" at bounding box center [820, 508] width 149 height 29
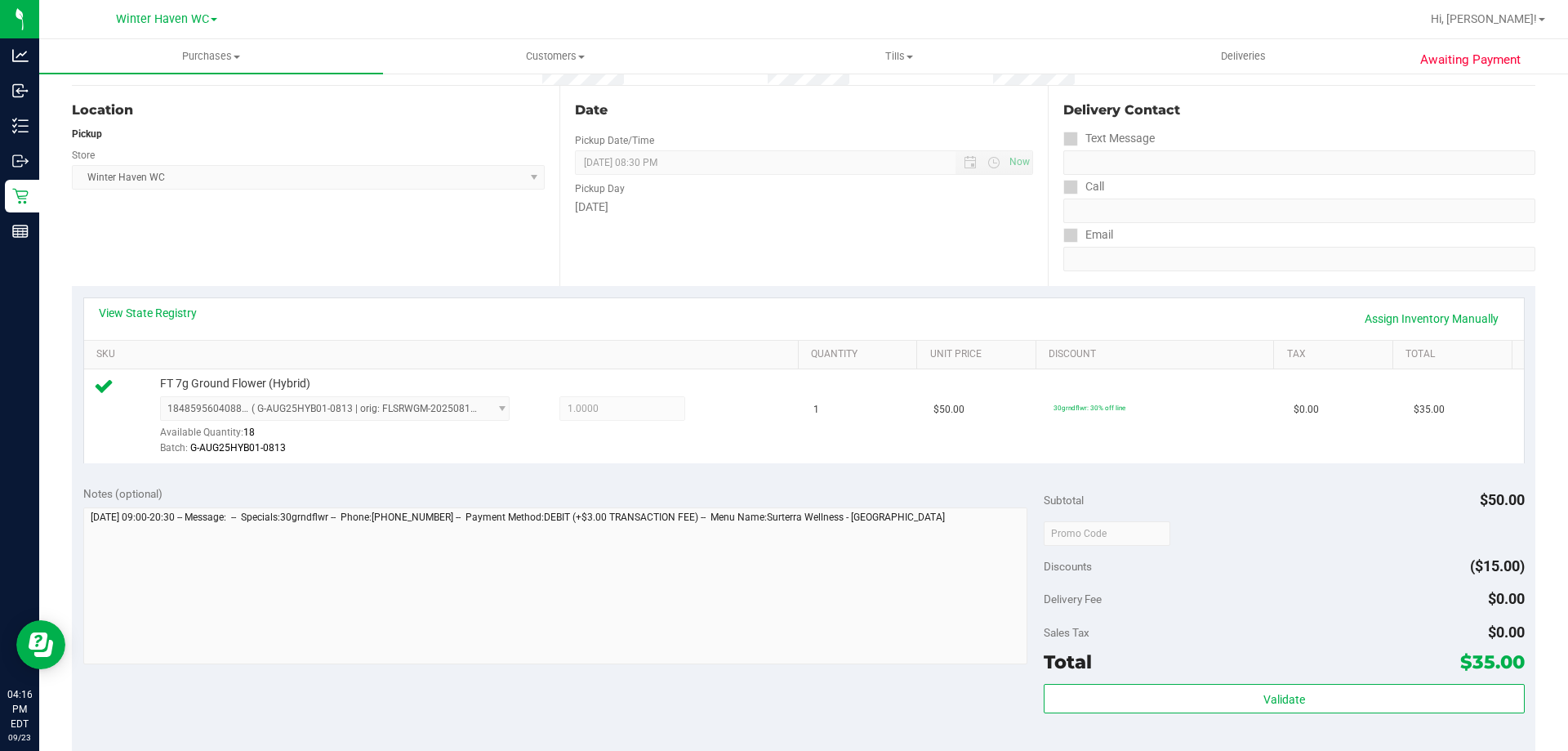
scroll to position [327, 0]
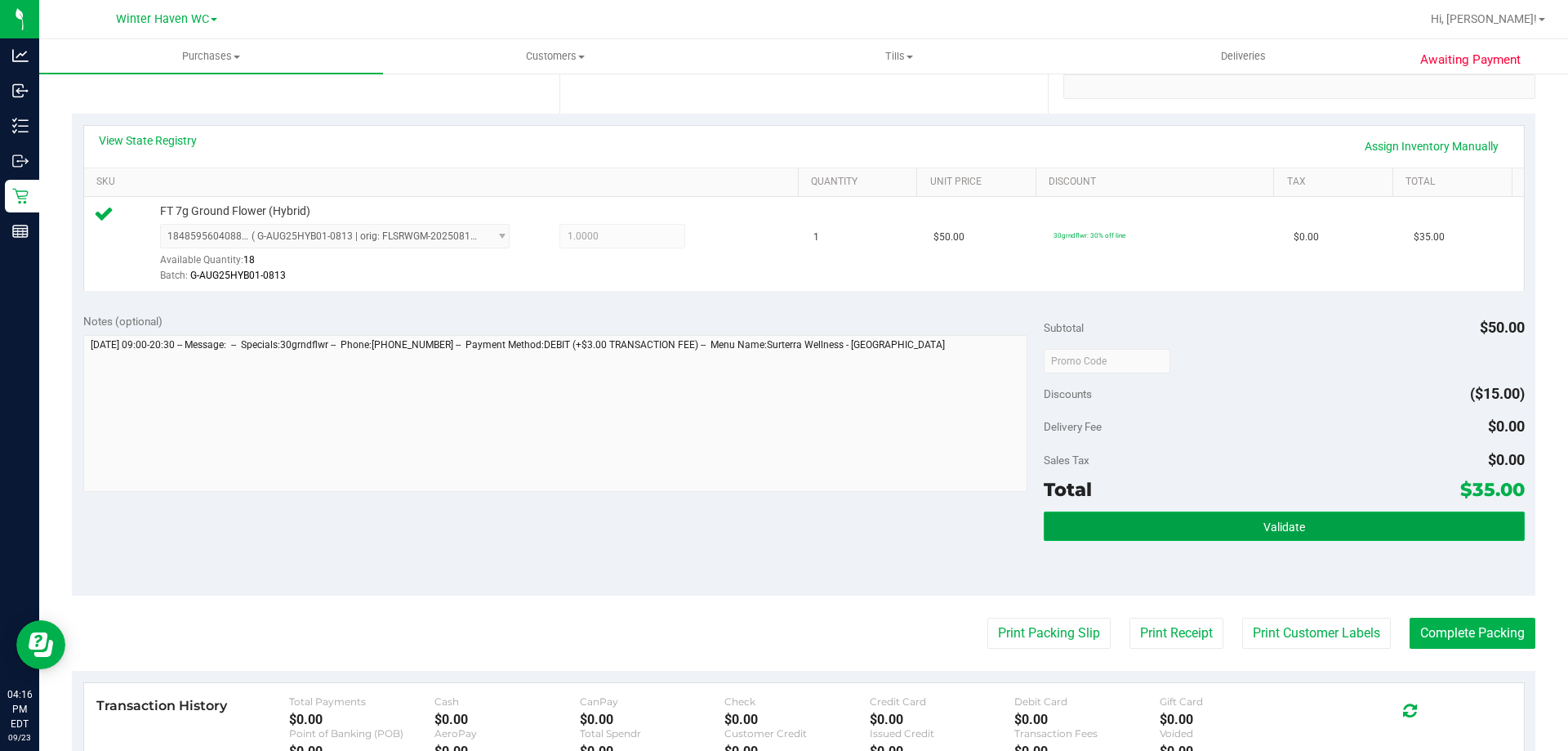
click at [1280, 528] on span "Validate" at bounding box center [1284, 527] width 41 height 13
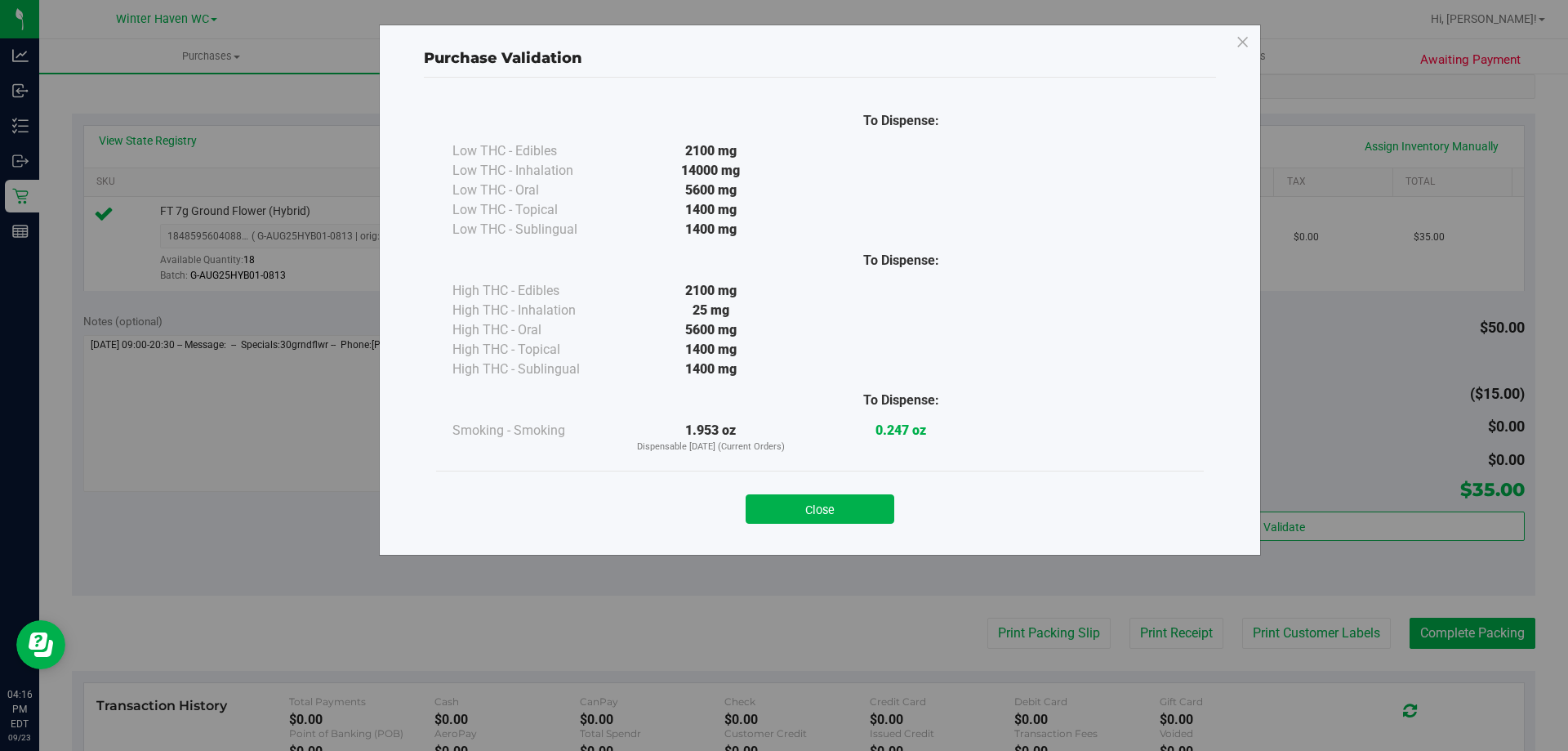
click at [789, 490] on div "Close" at bounding box center [820, 504] width 743 height 41
click at [796, 500] on button "Close" at bounding box center [820, 508] width 149 height 29
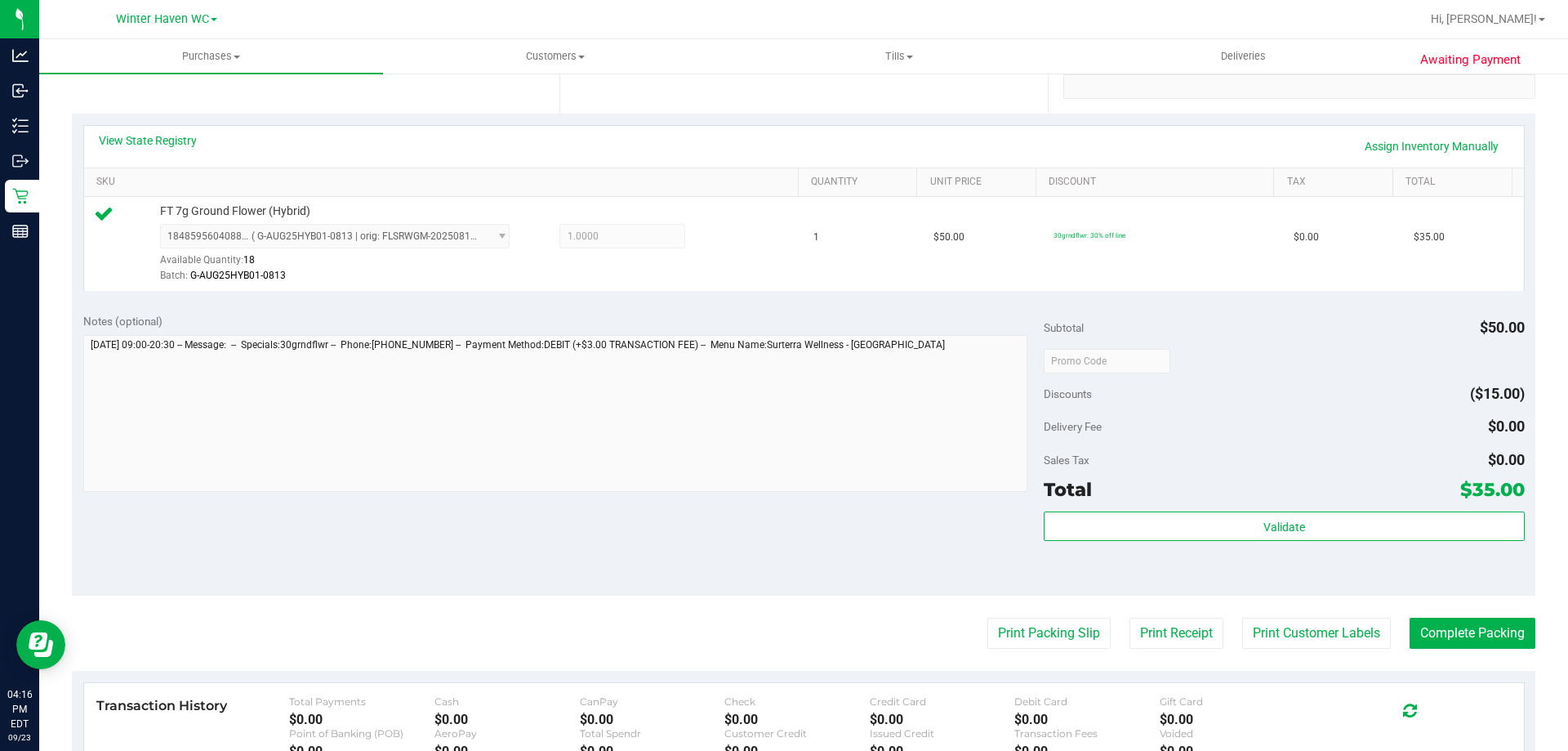
click at [856, 542] on div "Notes (optional) Subtotal $50.00 Discounts ($15.00) Delivery Fee $0.00 Sales Ta…" at bounding box center [804, 448] width 1463 height 294
click at [1423, 631] on button "Complete Packing" at bounding box center [1473, 632] width 126 height 31
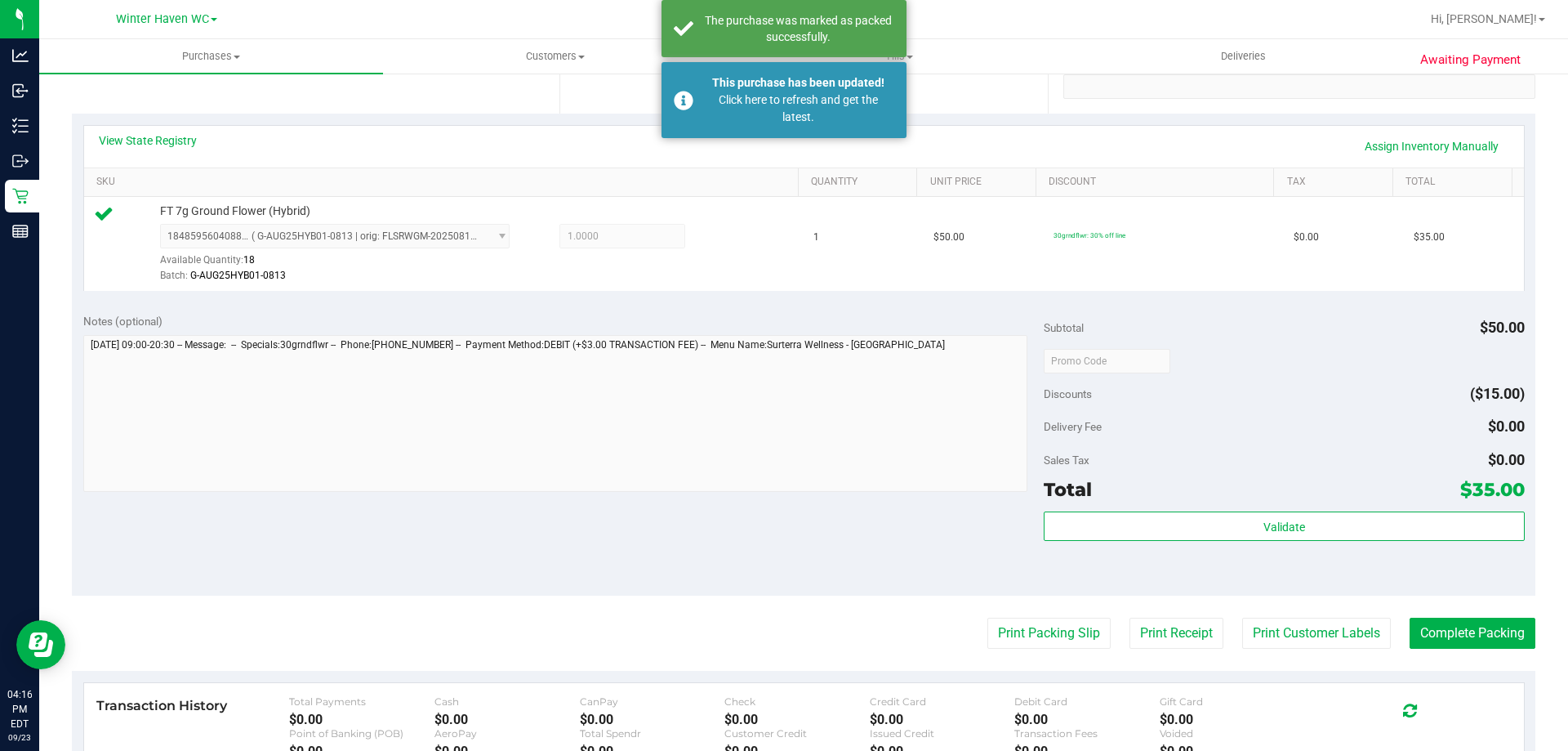
click at [162, 130] on div "Purchases Summary of purchases Fulfillment All purchases Customers All customer…" at bounding box center [803, 394] width 1528 height 711
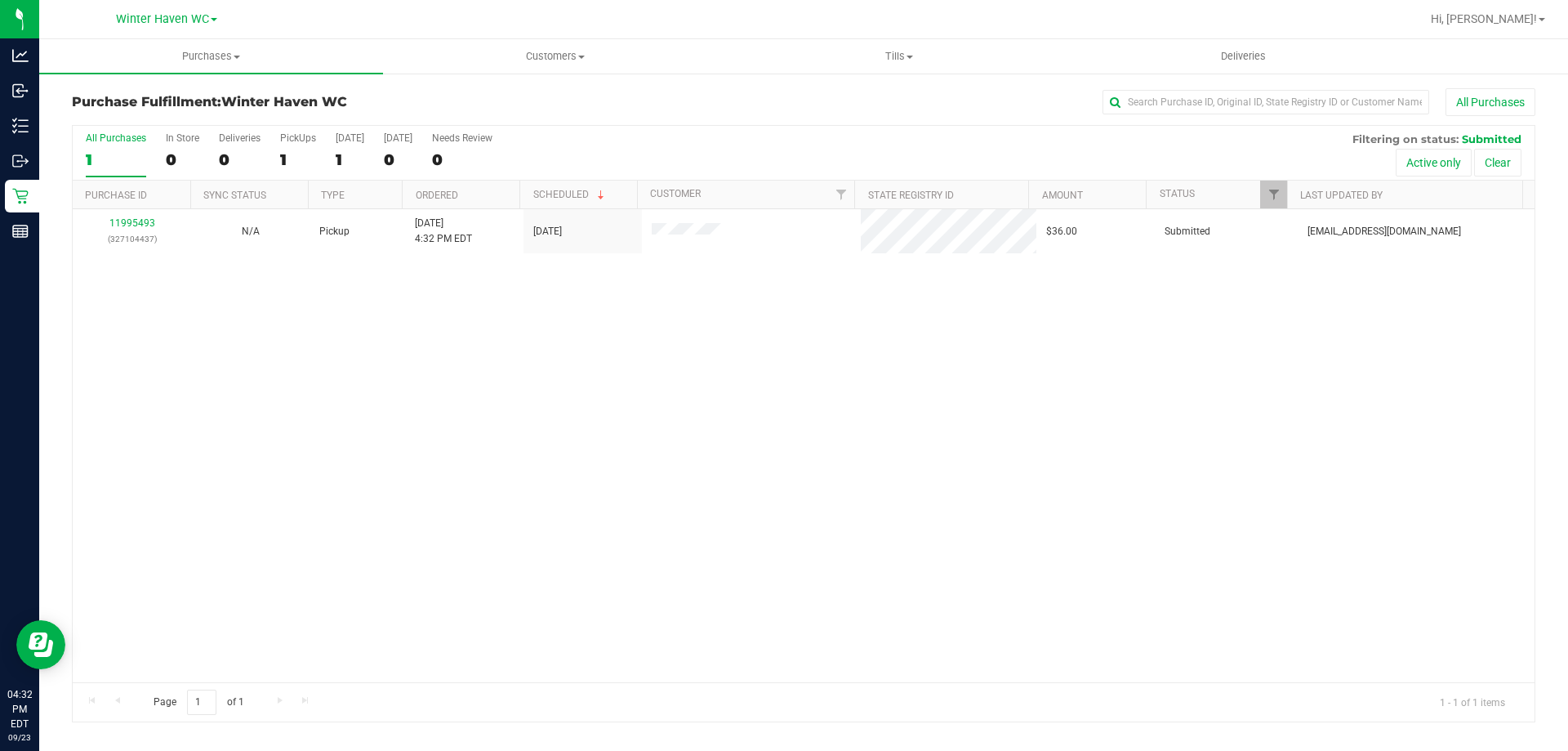
drag, startPoint x: 398, startPoint y: 519, endPoint x: 326, endPoint y: 393, distance: 145.1
click at [398, 518] on div "11995493 (327104437) N/A Pickup 9/23/2025 4:32 PM EDT 9/23/2025 $36.00 Submitte…" at bounding box center [804, 446] width 1462 height 473
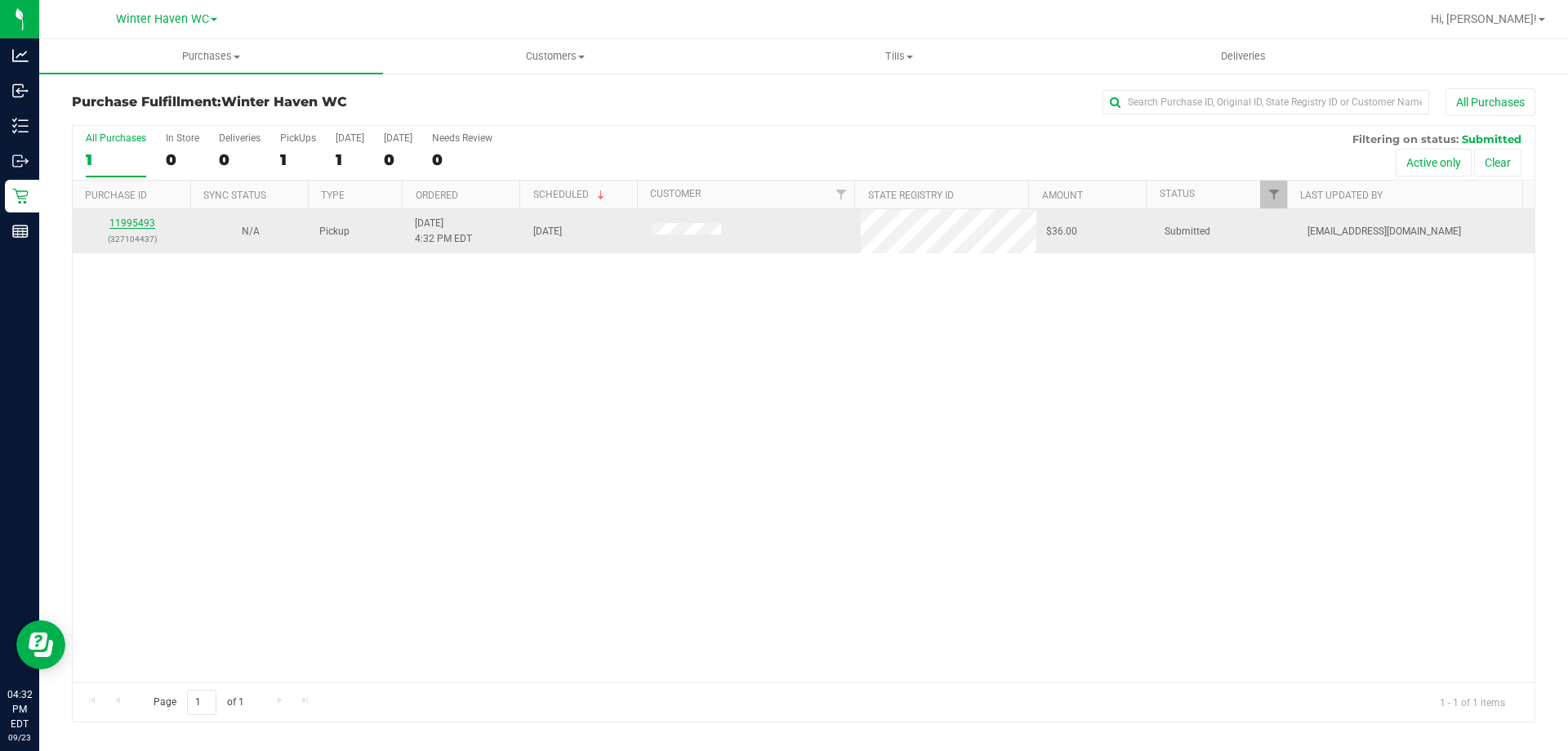
click at [143, 227] on link "11995493" at bounding box center [132, 223] width 46 height 12
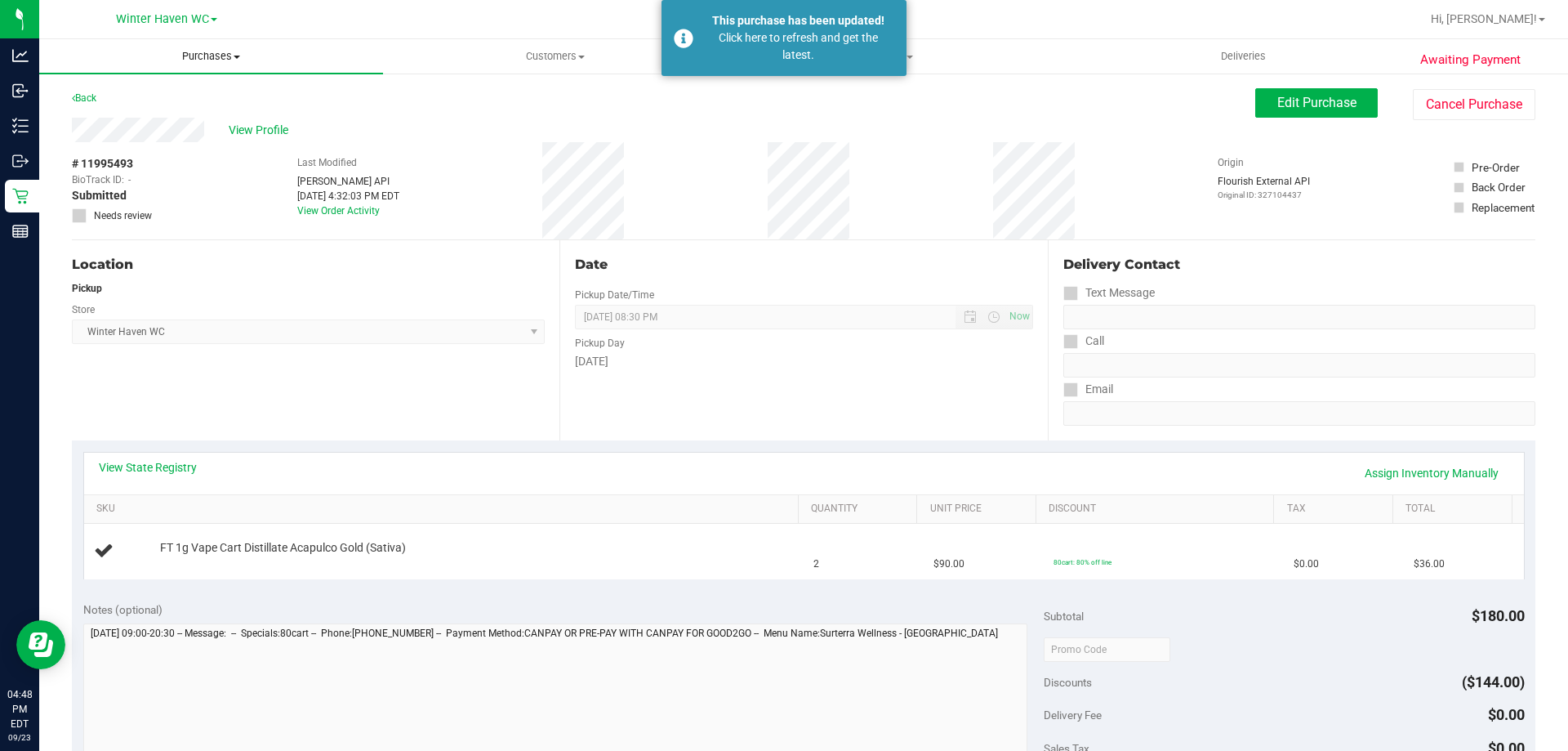
click at [212, 51] on span "Purchases" at bounding box center [211, 56] width 343 height 15
click at [165, 111] on li "Fulfillment" at bounding box center [211, 119] width 343 height 20
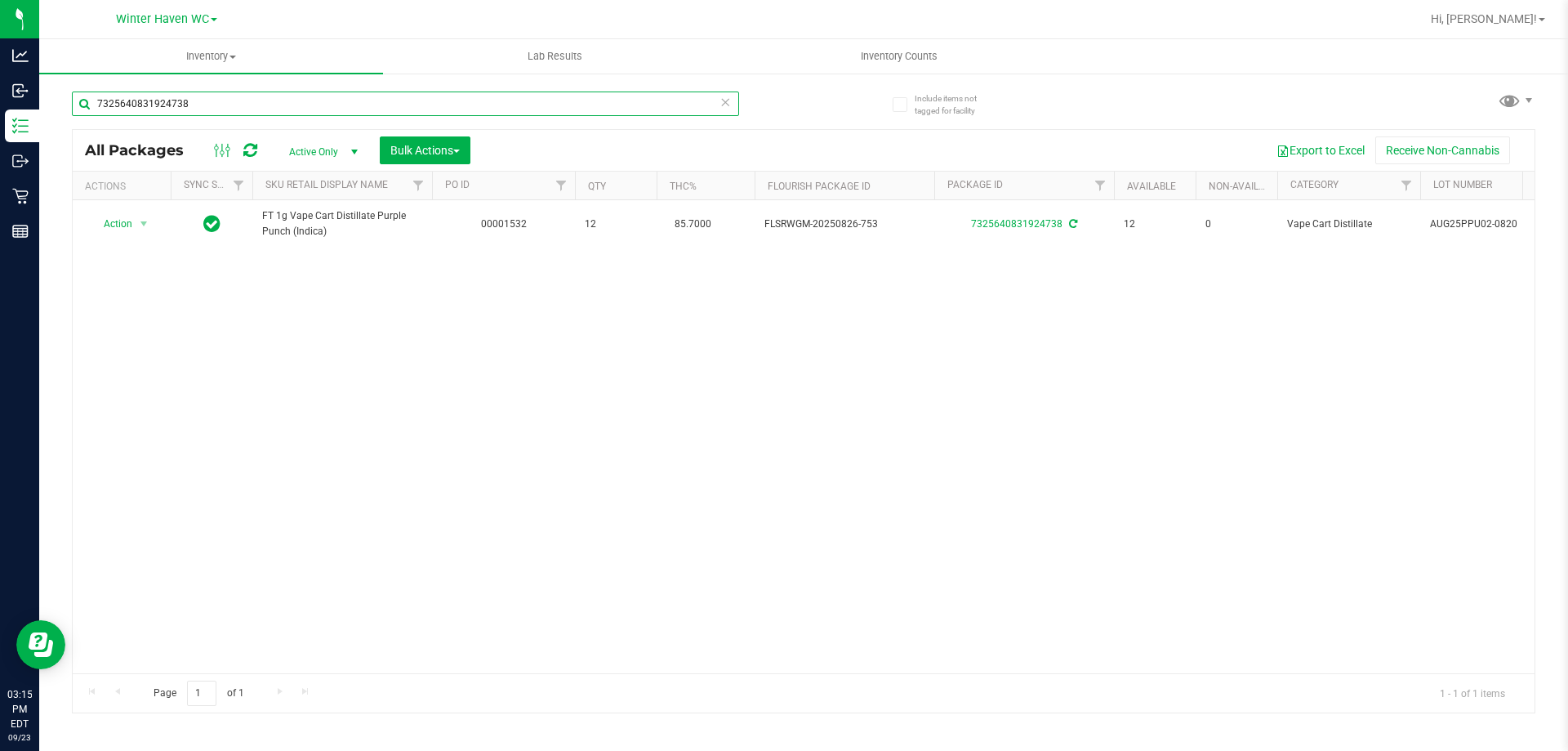
click at [190, 106] on input "7325640831924738" at bounding box center [406, 104] width 667 height 25
type input "hash"
click at [243, 91] on input "hash" at bounding box center [406, 104] width 667 height 25
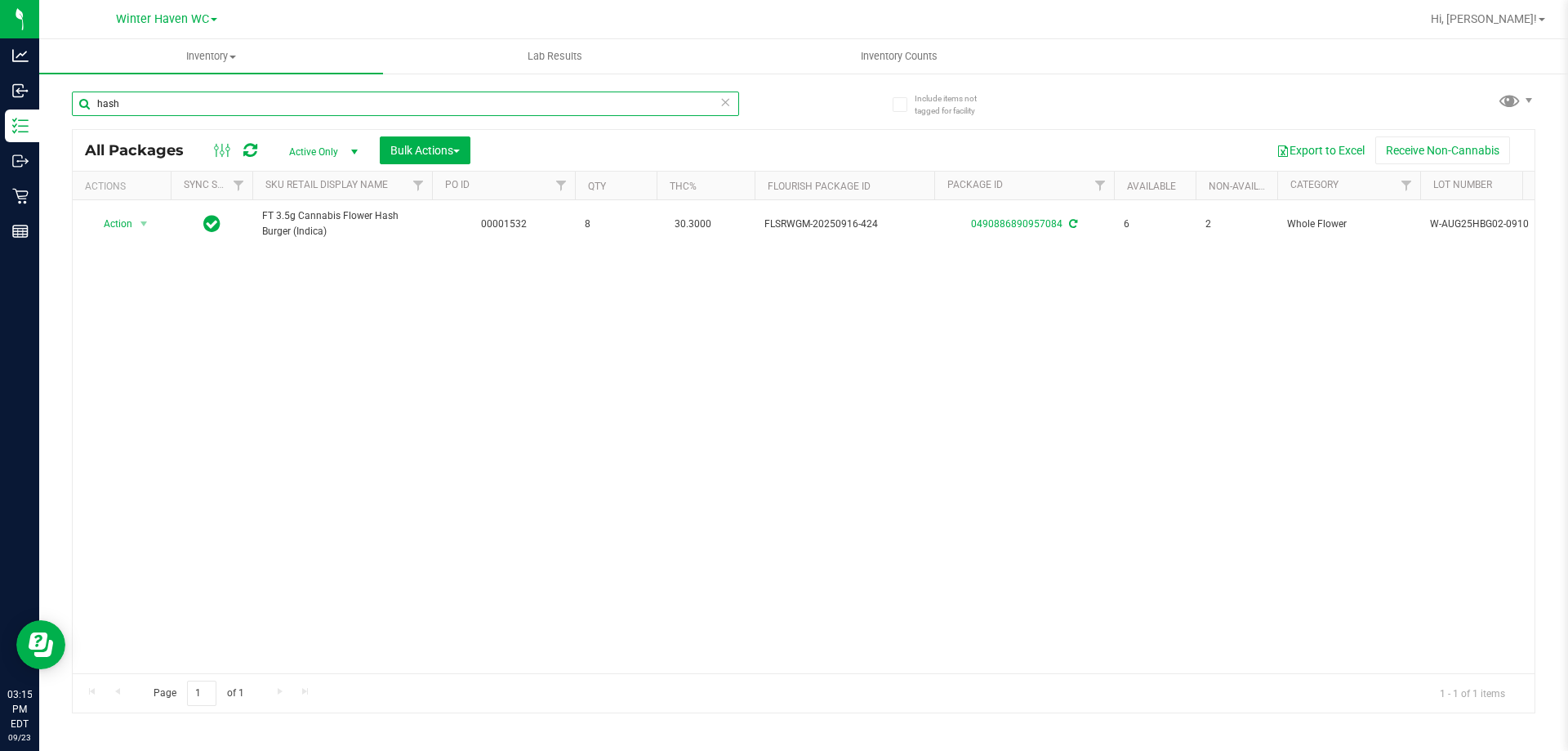
click at [244, 91] on input "hash" at bounding box center [406, 104] width 667 height 25
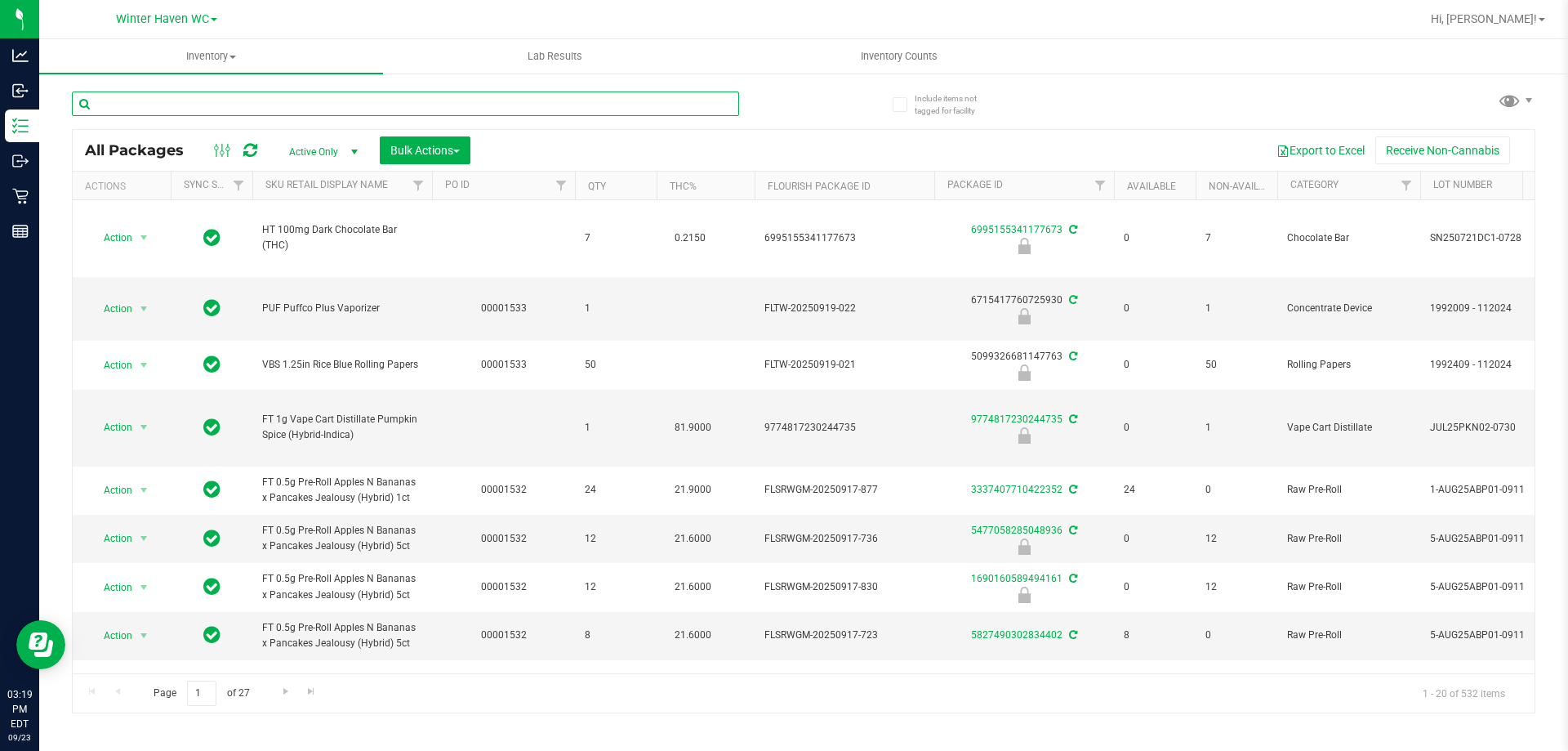
click at [119, 106] on input "text" at bounding box center [406, 104] width 667 height 25
type input "t12"
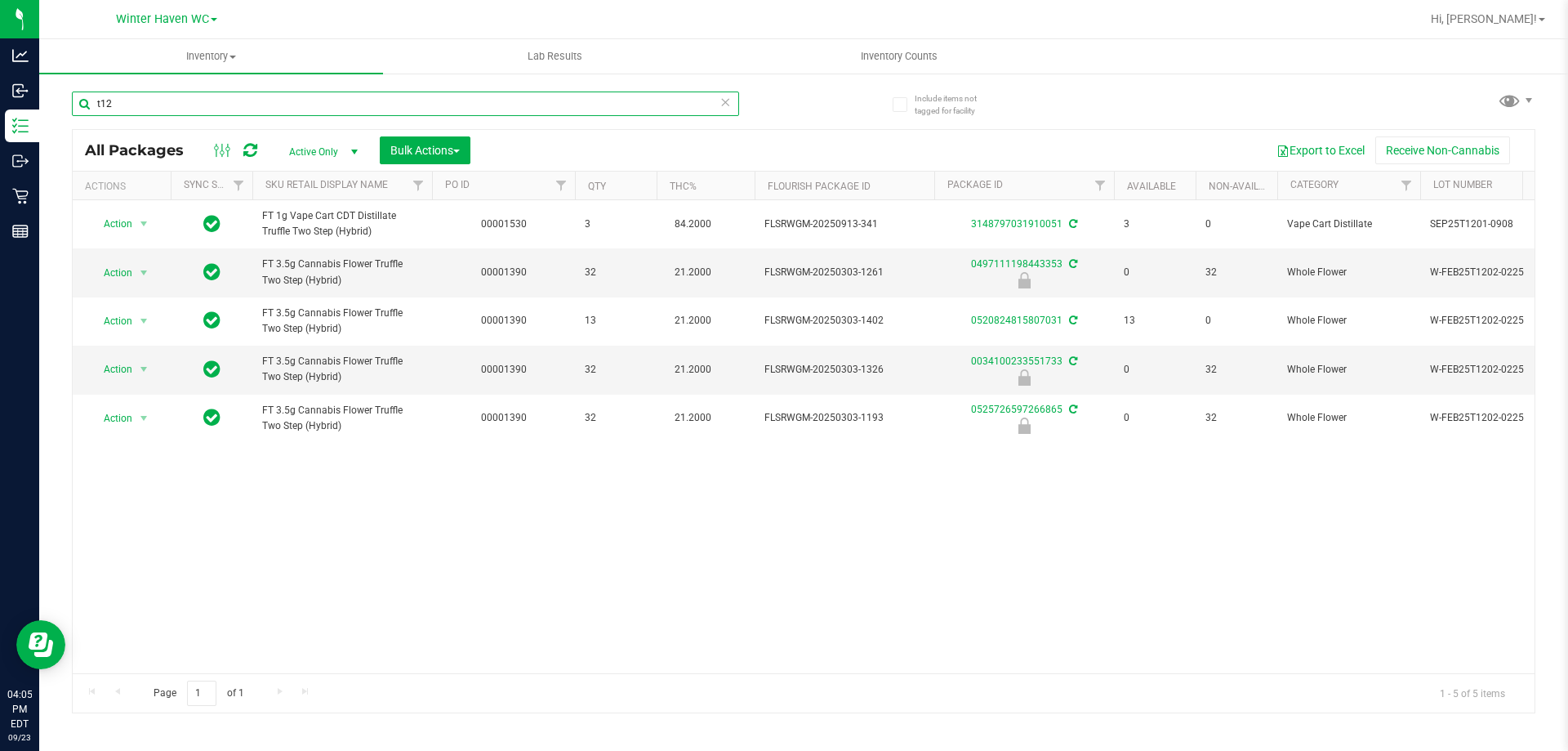
click at [160, 105] on input "t12" at bounding box center [406, 104] width 667 height 25
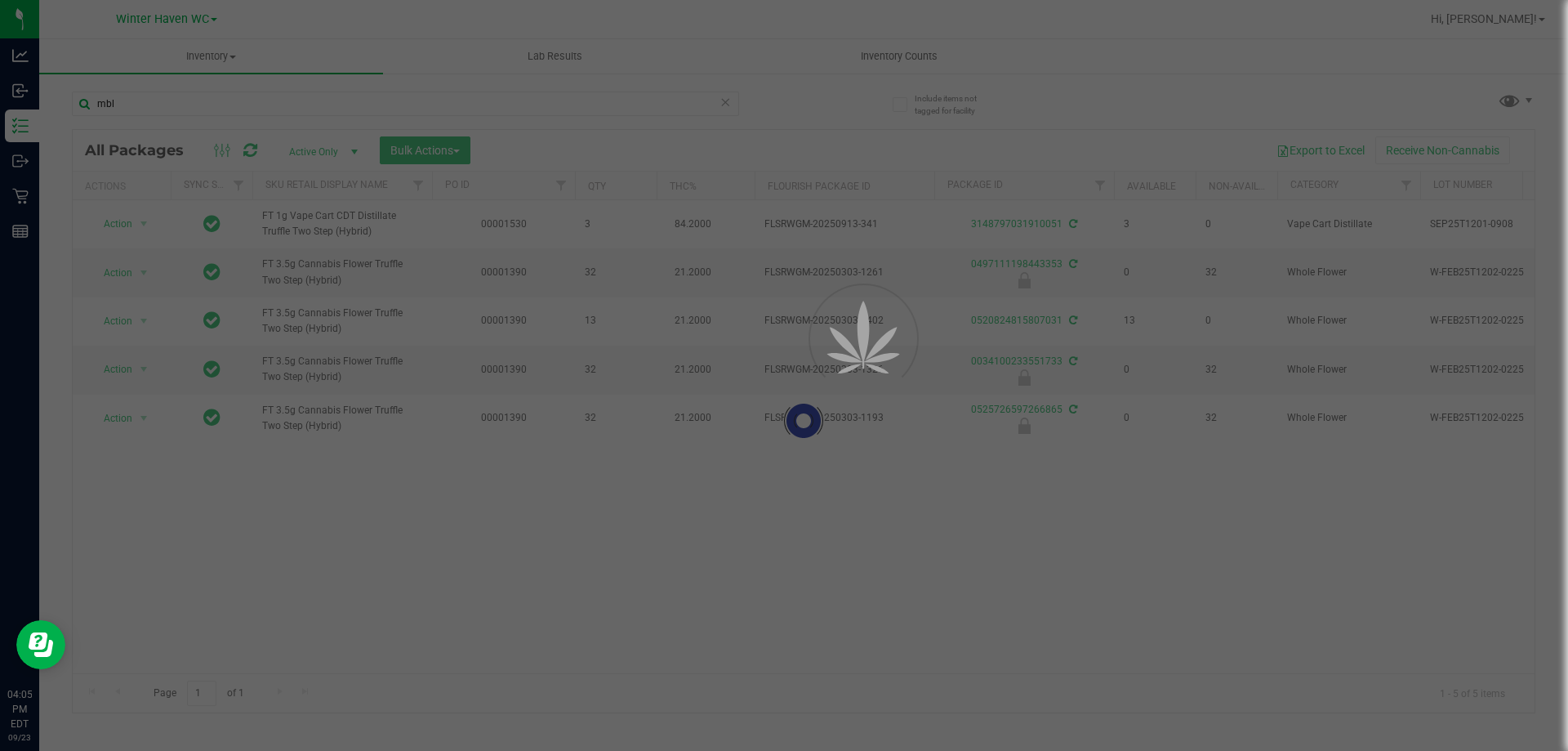
click at [795, 124] on div "mbl" at bounding box center [438, 103] width 732 height 52
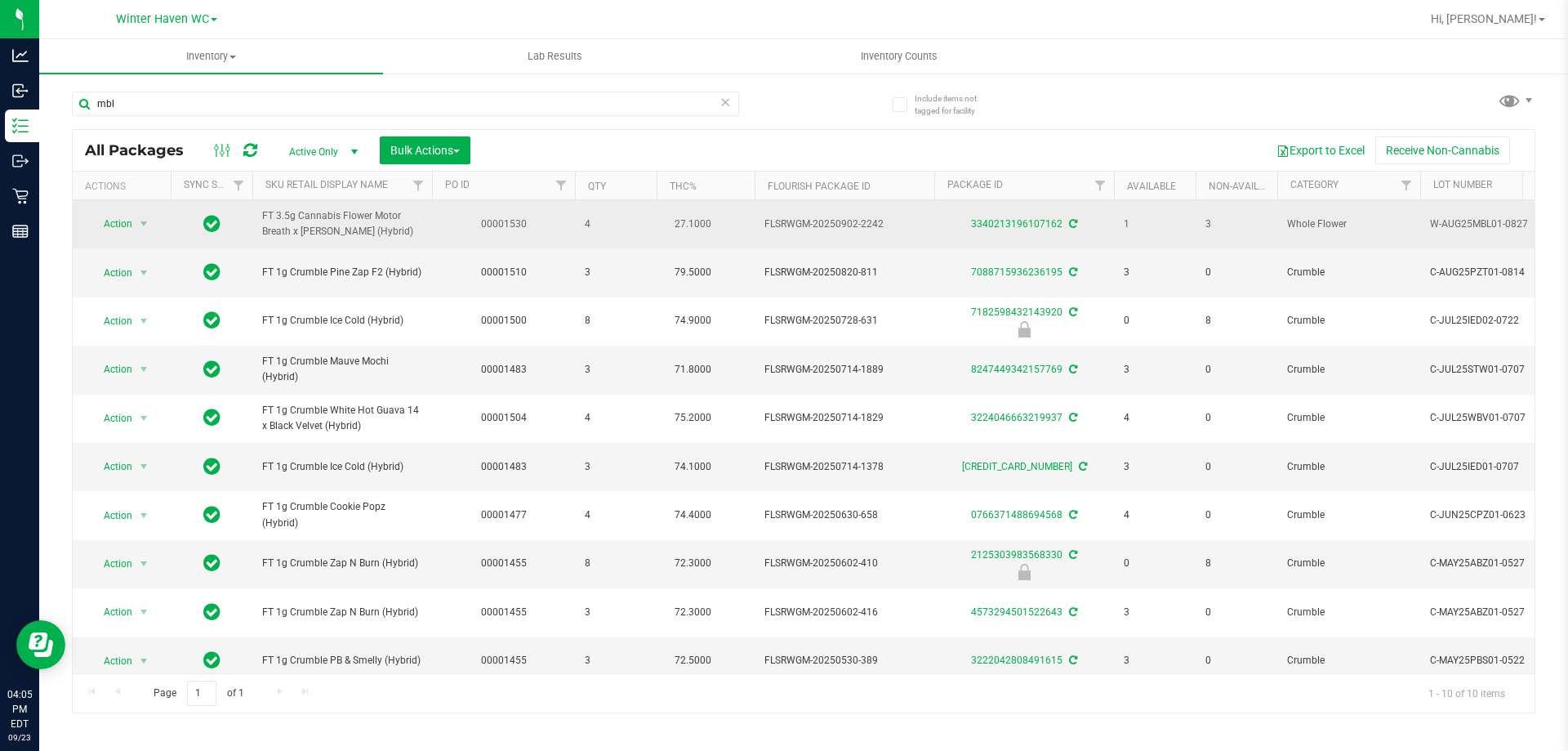
drag, startPoint x: 417, startPoint y: 234, endPoint x: 233, endPoint y: 218, distance: 184.7
copy tr "FT 3.5g Cannabis Flower Motor Breath x Mike Larry (Hybrid)"
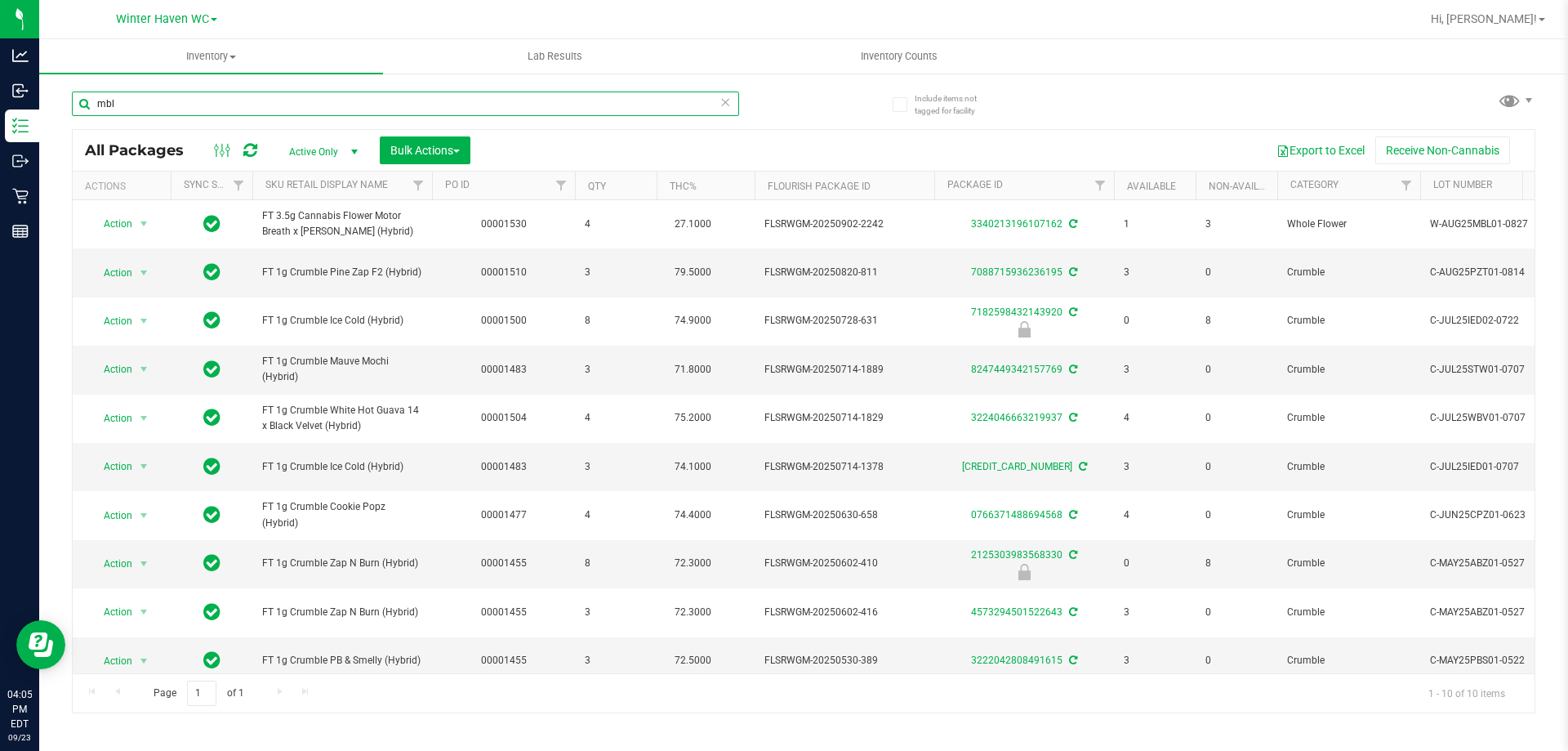
click at [129, 110] on input "mbl" at bounding box center [406, 104] width 667 height 25
click at [129, 111] on input "mbl" at bounding box center [406, 104] width 667 height 25
paste input "FT 3.5g Cannabis Flower Motor Breath x Mike Larry (Hybrid)"
click at [779, 87] on div "FT 3.5g Cannabis Flower Motor Breath x Mike Larry (Hybrid)" at bounding box center [438, 103] width 732 height 52
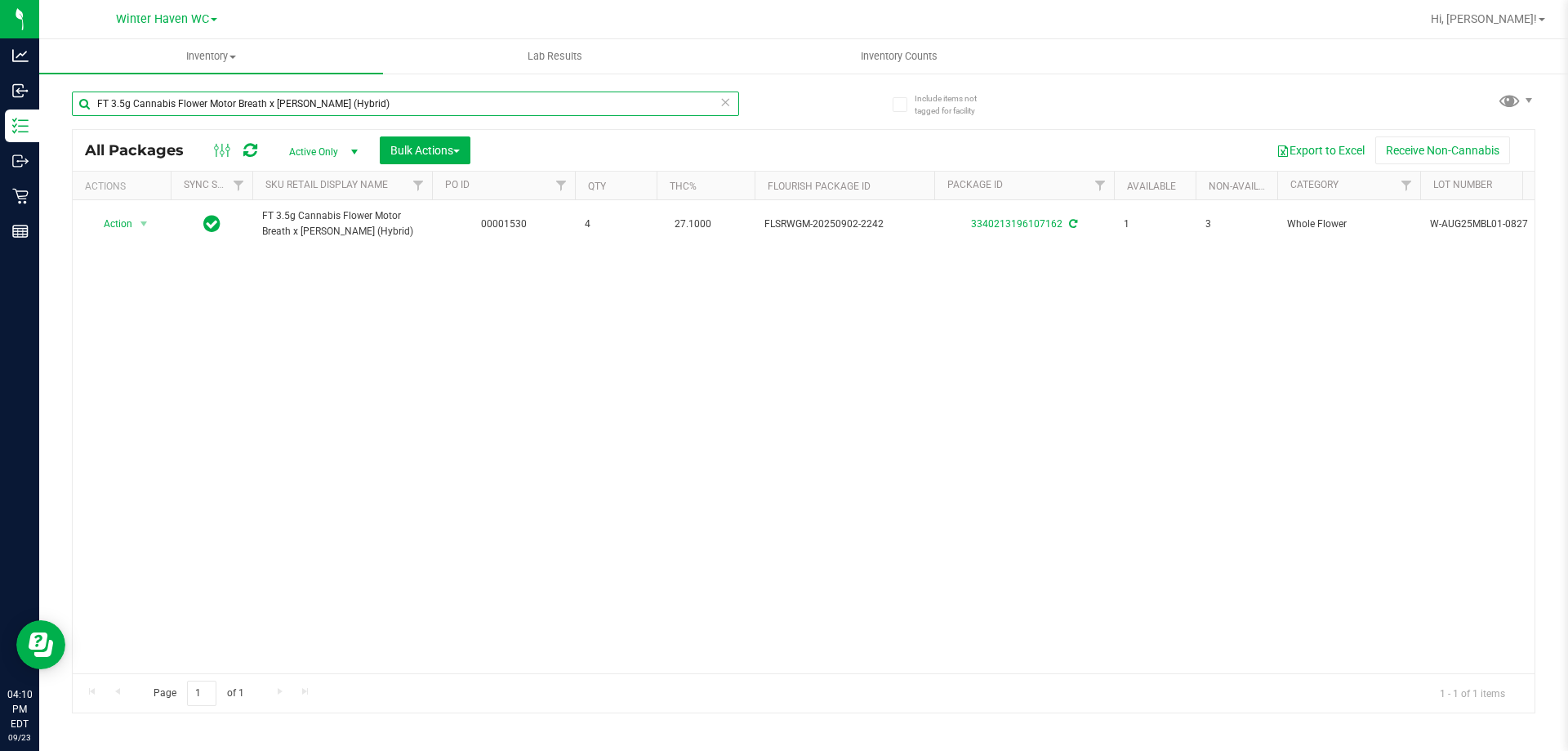
click at [160, 95] on input "FT 3.5g Cannabis Flower Motor Breath x Mike Larry (Hybrid)" at bounding box center [406, 104] width 667 height 25
type input "arz"
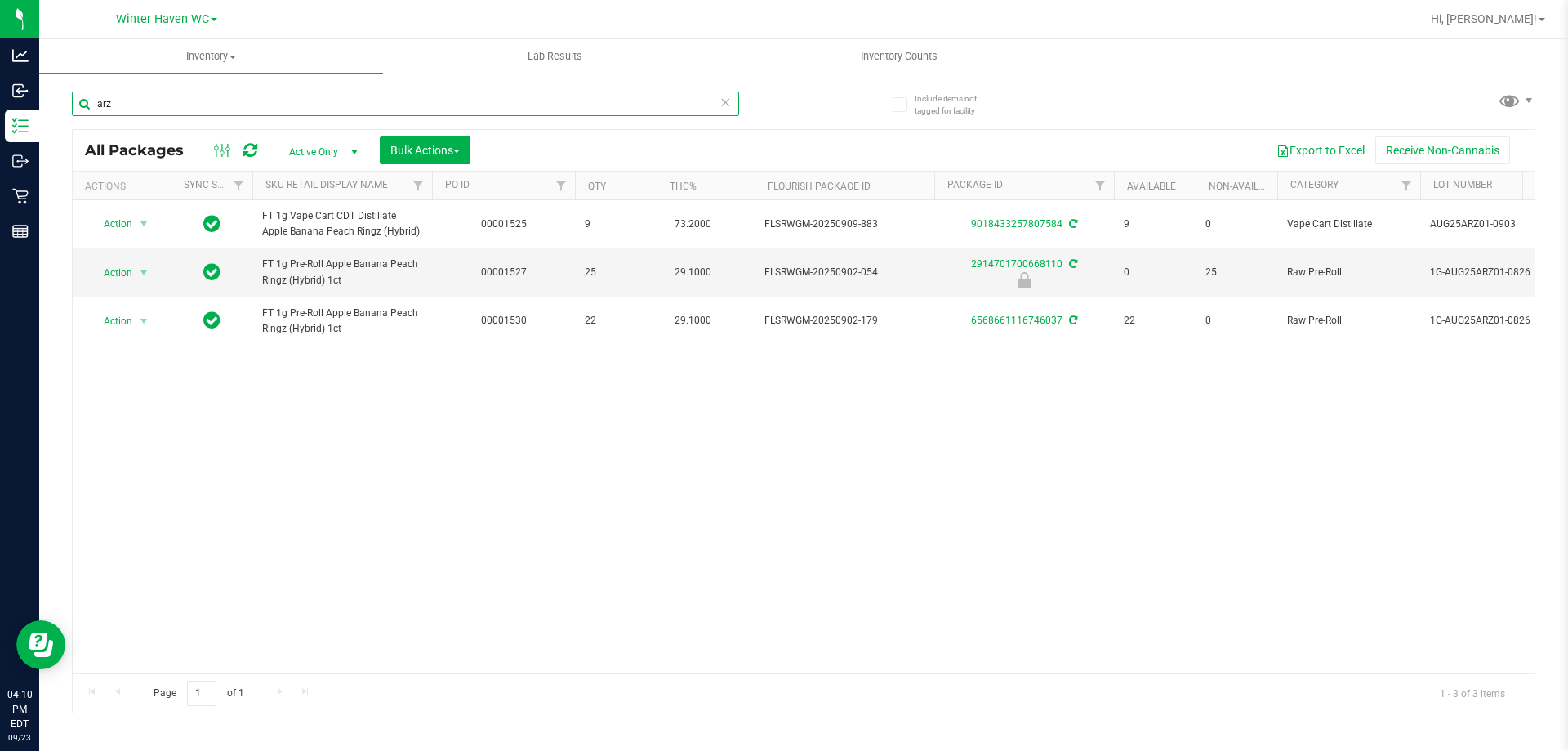
click at [160, 102] on input "arz" at bounding box center [406, 104] width 667 height 25
click at [160, 100] on input "arz" at bounding box center [406, 104] width 667 height 25
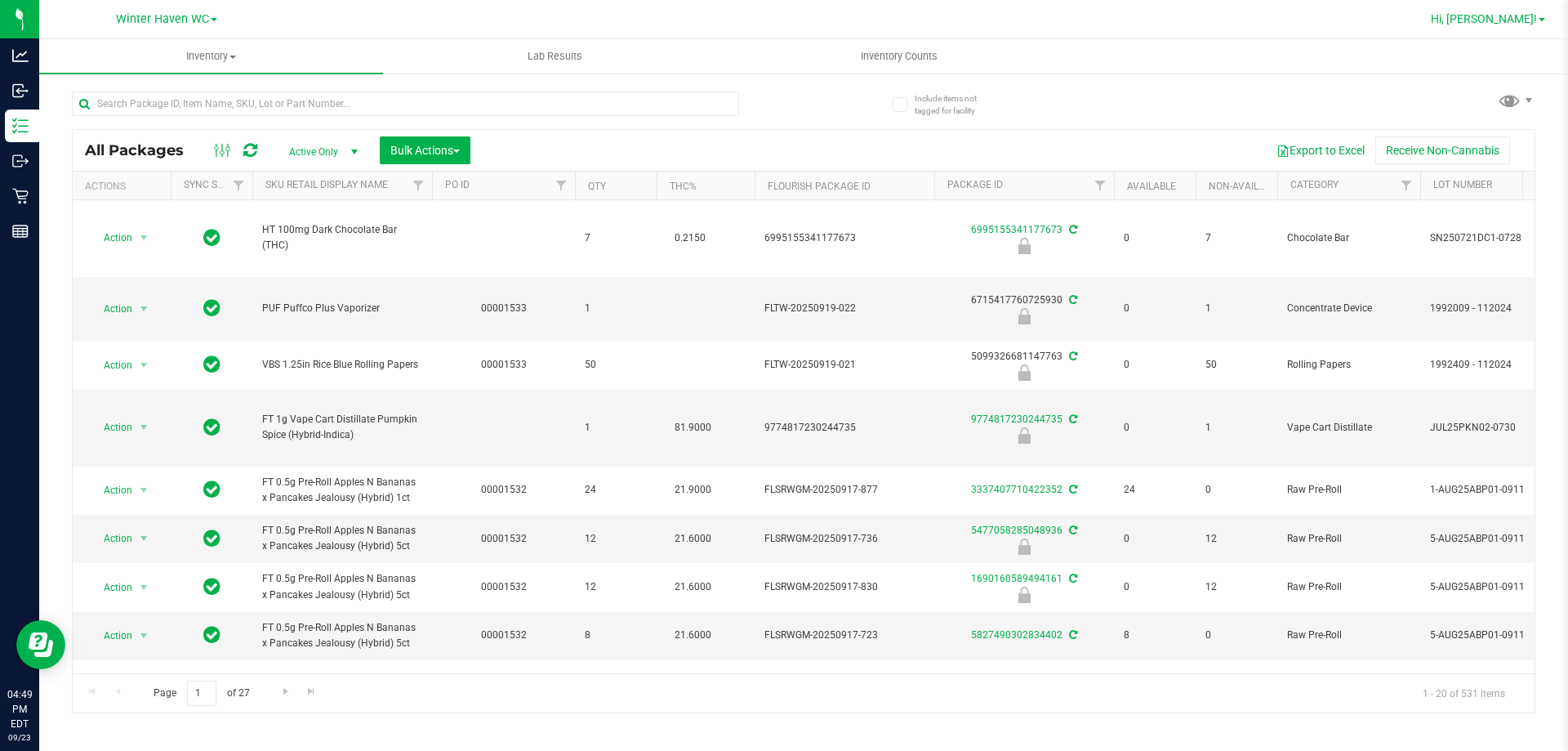
click at [1534, 19] on span "Hi, [PERSON_NAME]!" at bounding box center [1483, 19] width 106 height 13
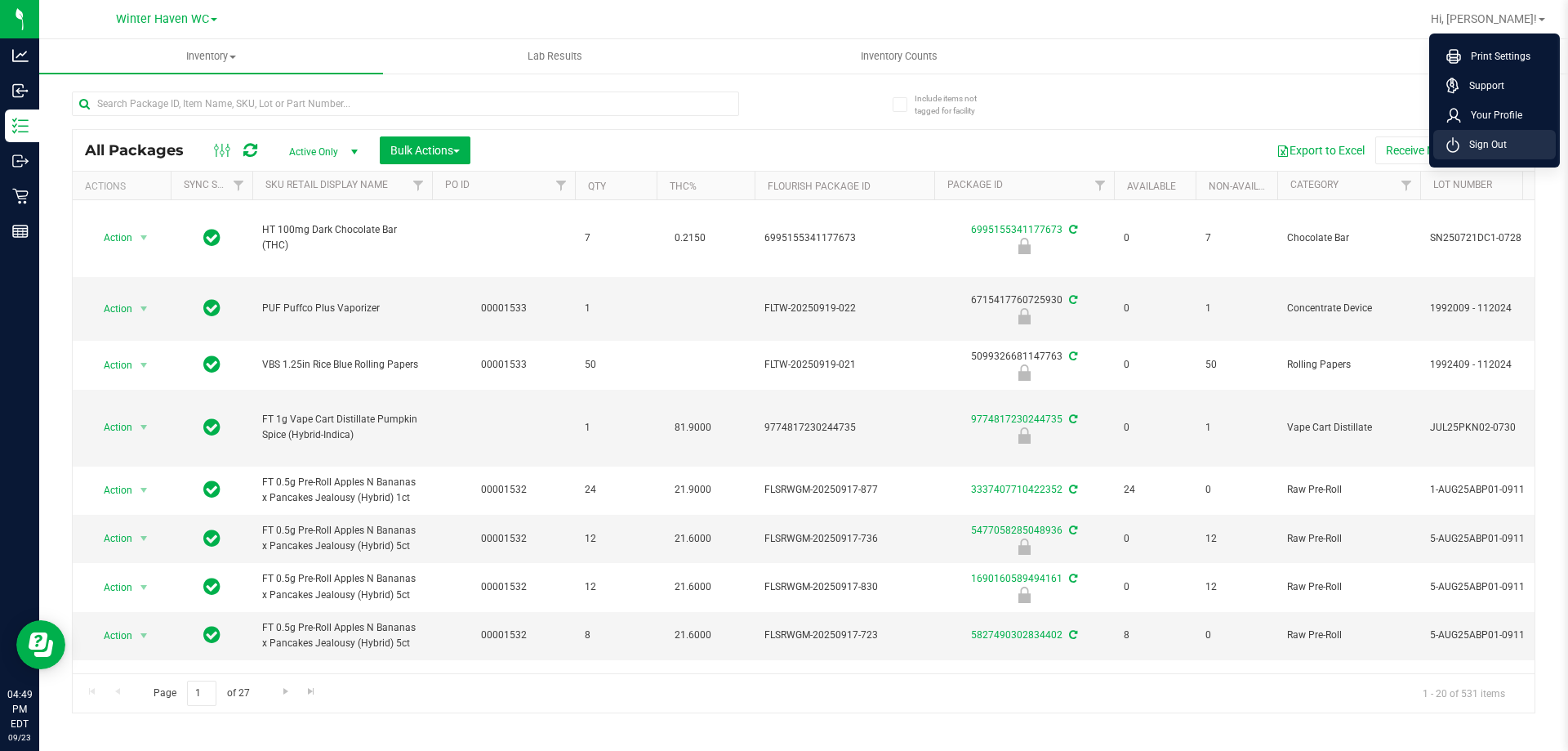
click at [1495, 141] on span "Sign Out" at bounding box center [1483, 144] width 47 height 17
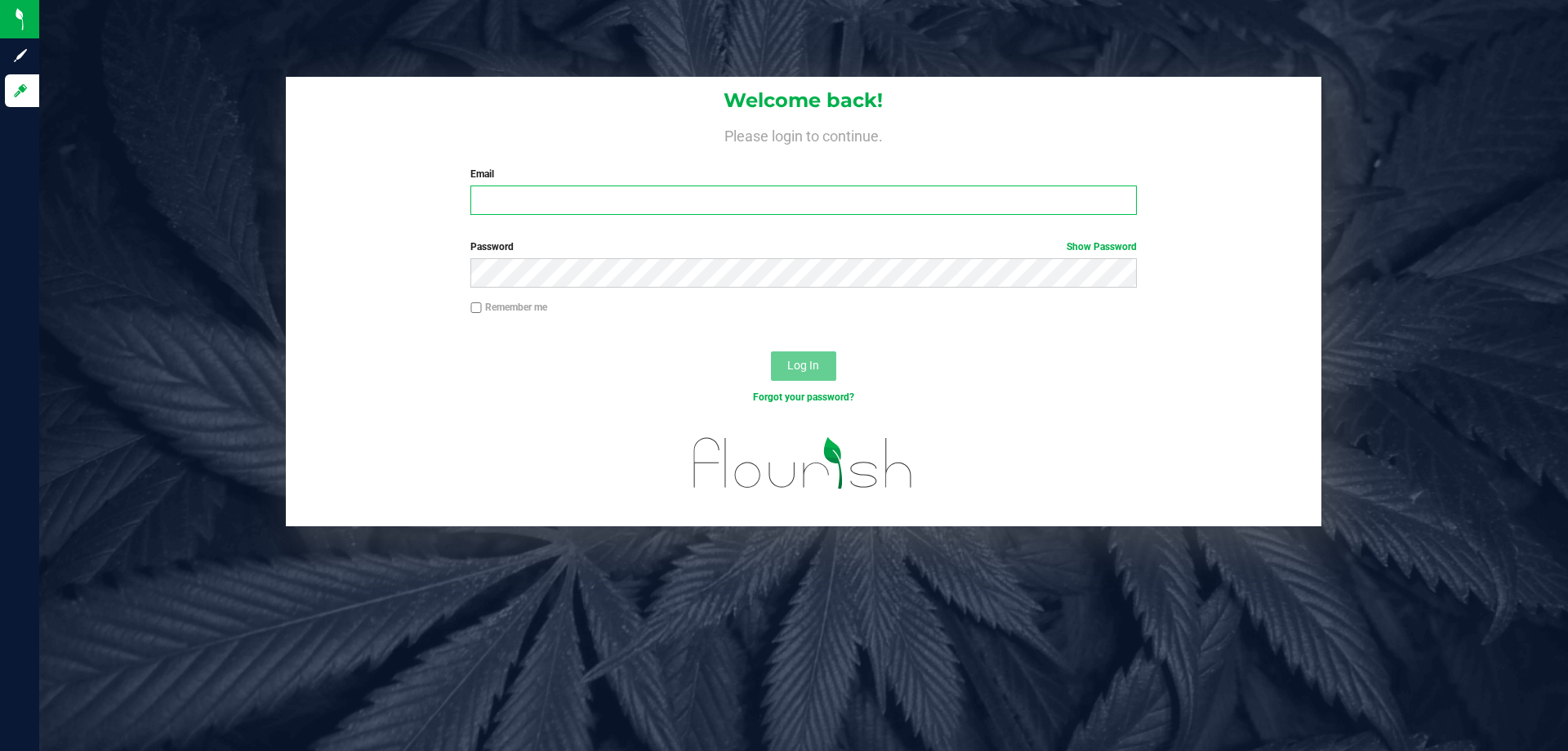
click at [508, 202] on input "Email" at bounding box center [803, 199] width 665 height 29
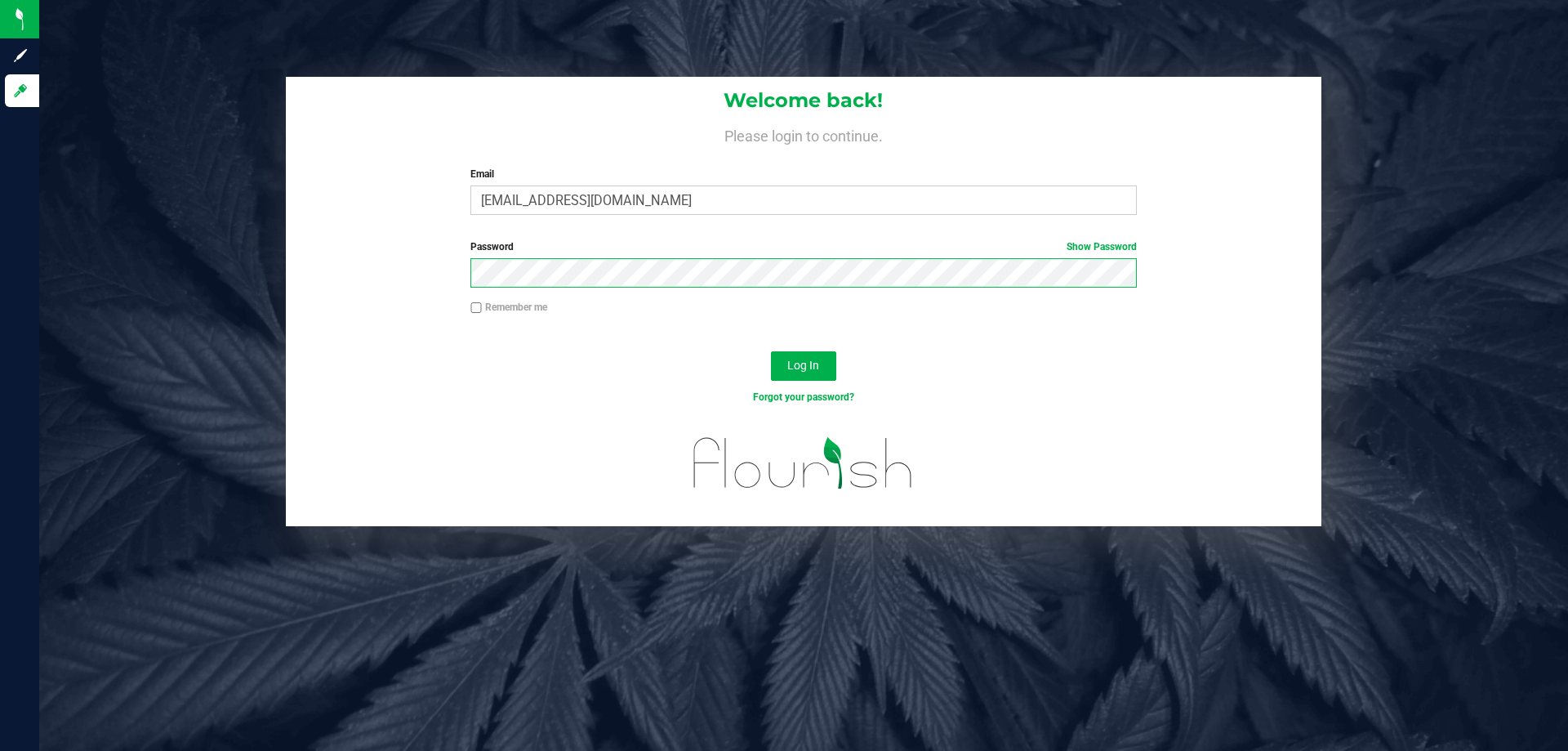
click at [771, 351] on button "Log In" at bounding box center [803, 365] width 66 height 29
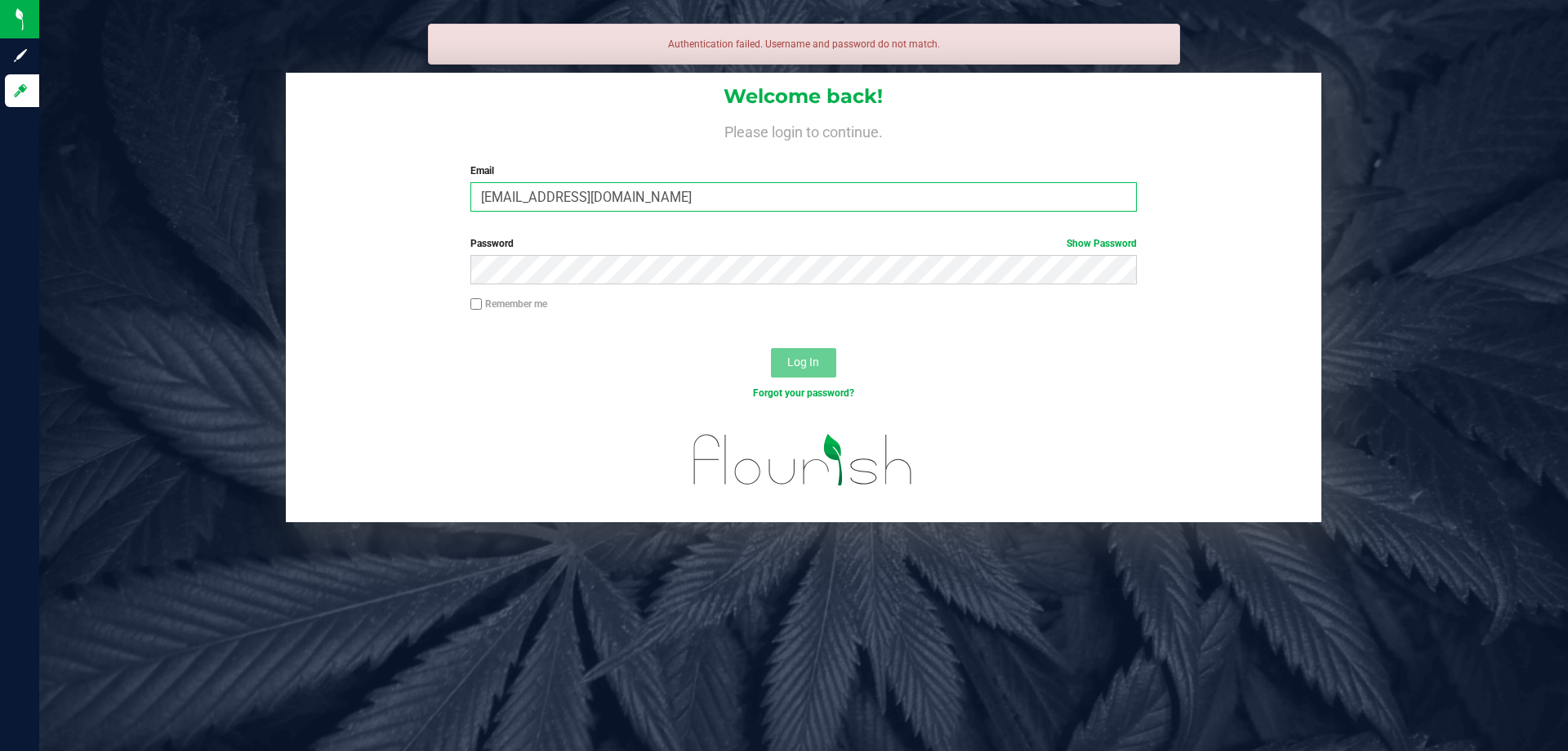
click at [592, 196] on input "hconnell@liveparall.com" at bounding box center [803, 196] width 665 height 29
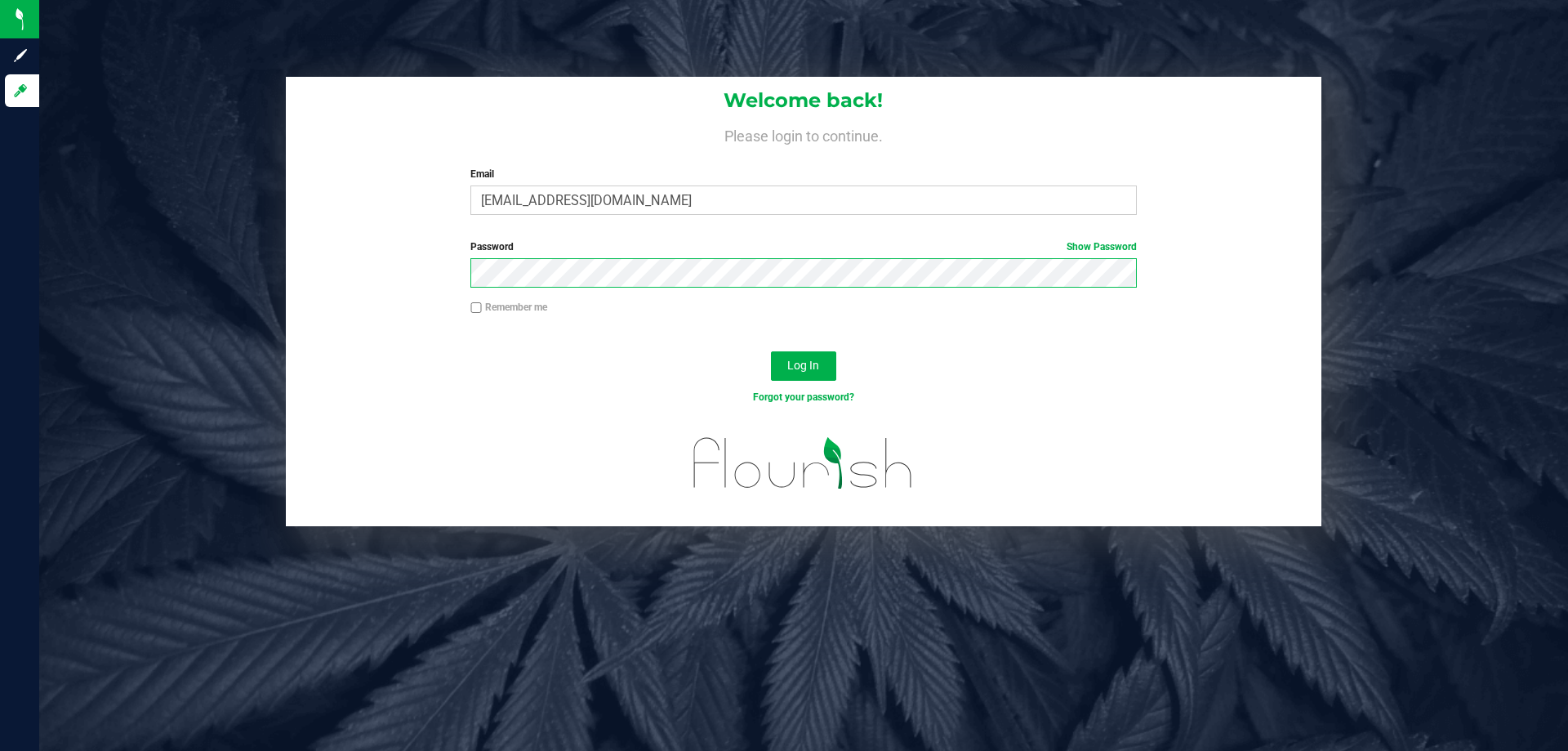
click at [771, 351] on button "Log In" at bounding box center [803, 365] width 66 height 29
click at [604, 198] on input "hconnell@liveparallell.com" at bounding box center [803, 199] width 665 height 29
type input "hconnell@liveparallel.com"
click at [771, 351] on button "Log In" at bounding box center [803, 365] width 66 height 29
